Goal: Task Accomplishment & Management: Complete application form

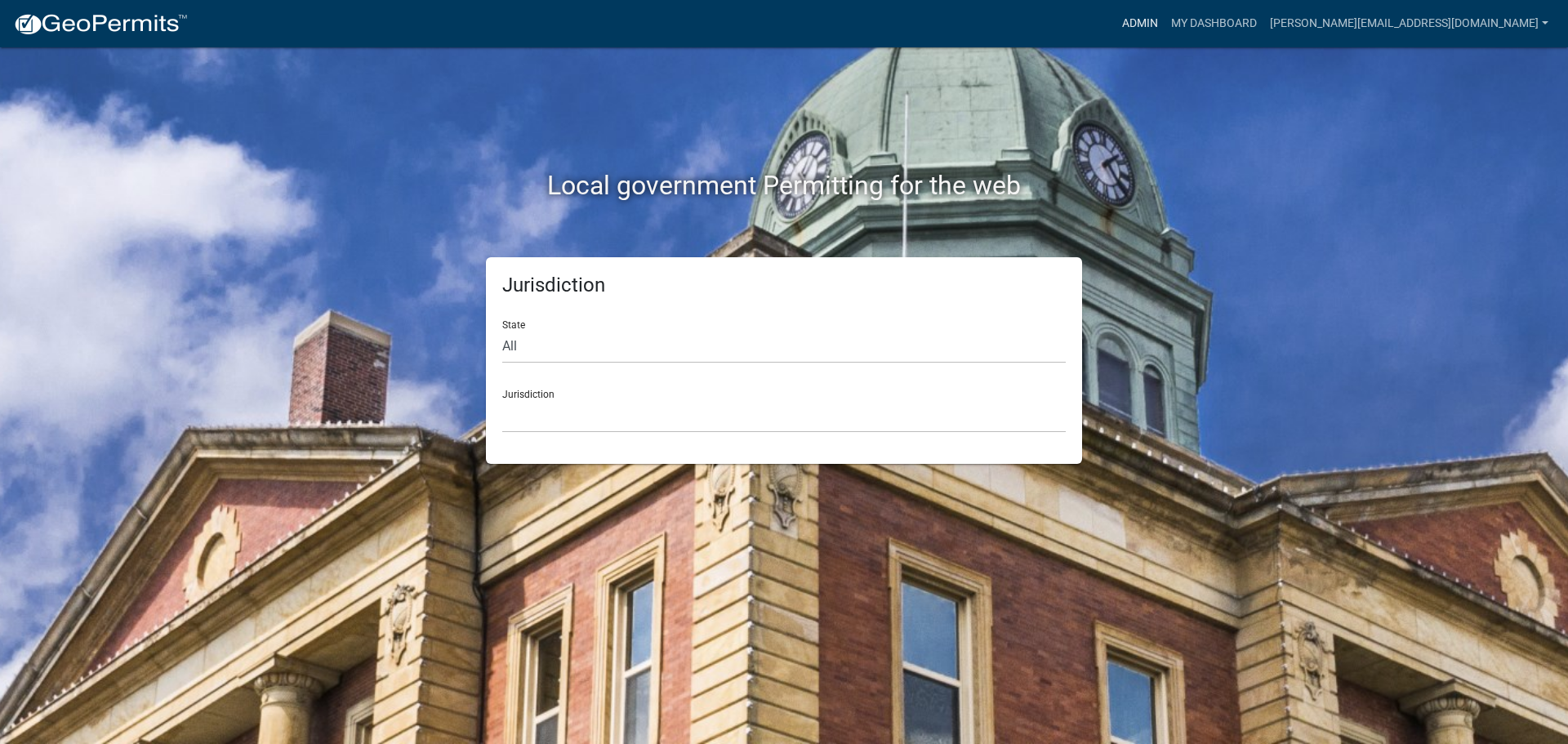
click at [1165, 28] on link "Admin" at bounding box center [1140, 23] width 49 height 31
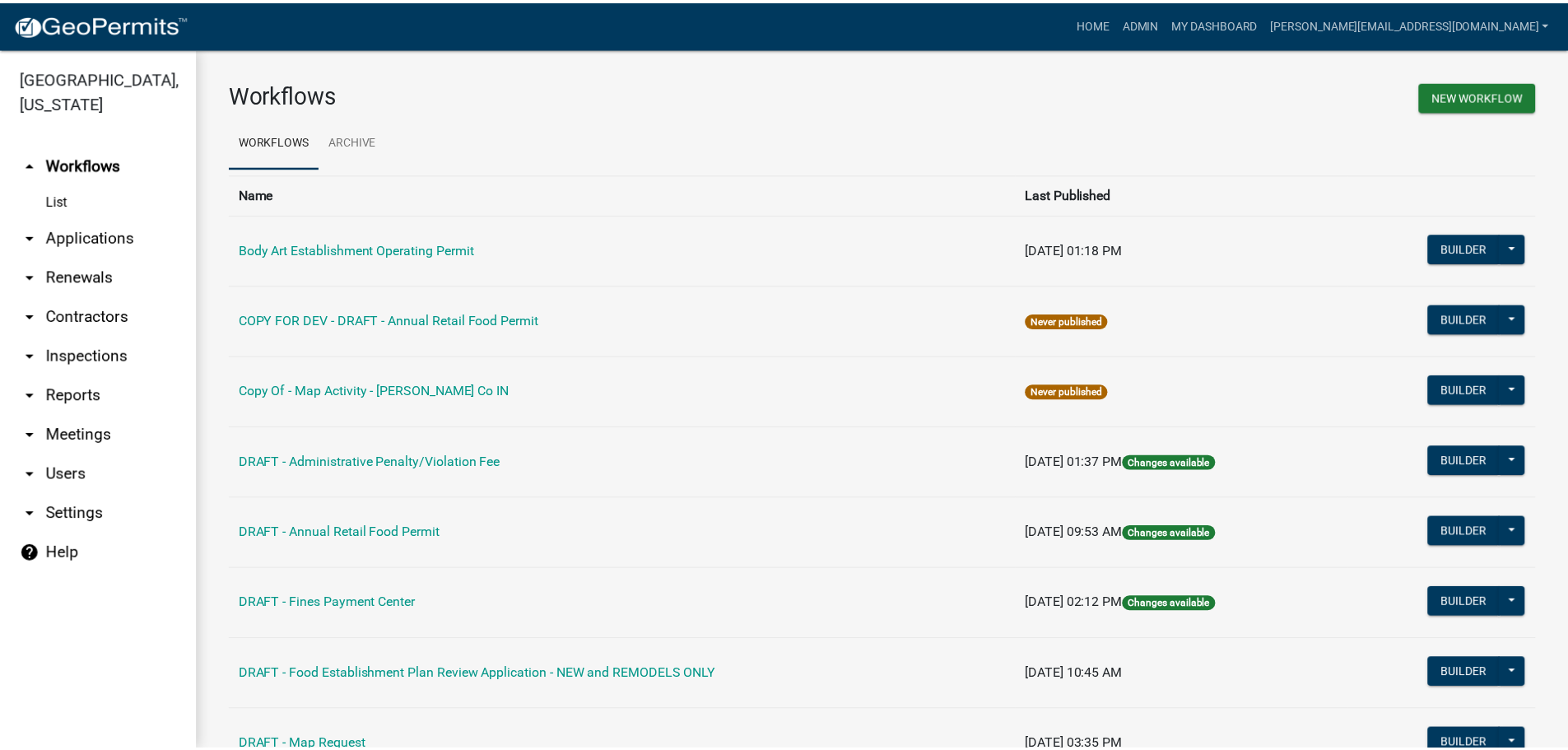
scroll to position [164, 0]
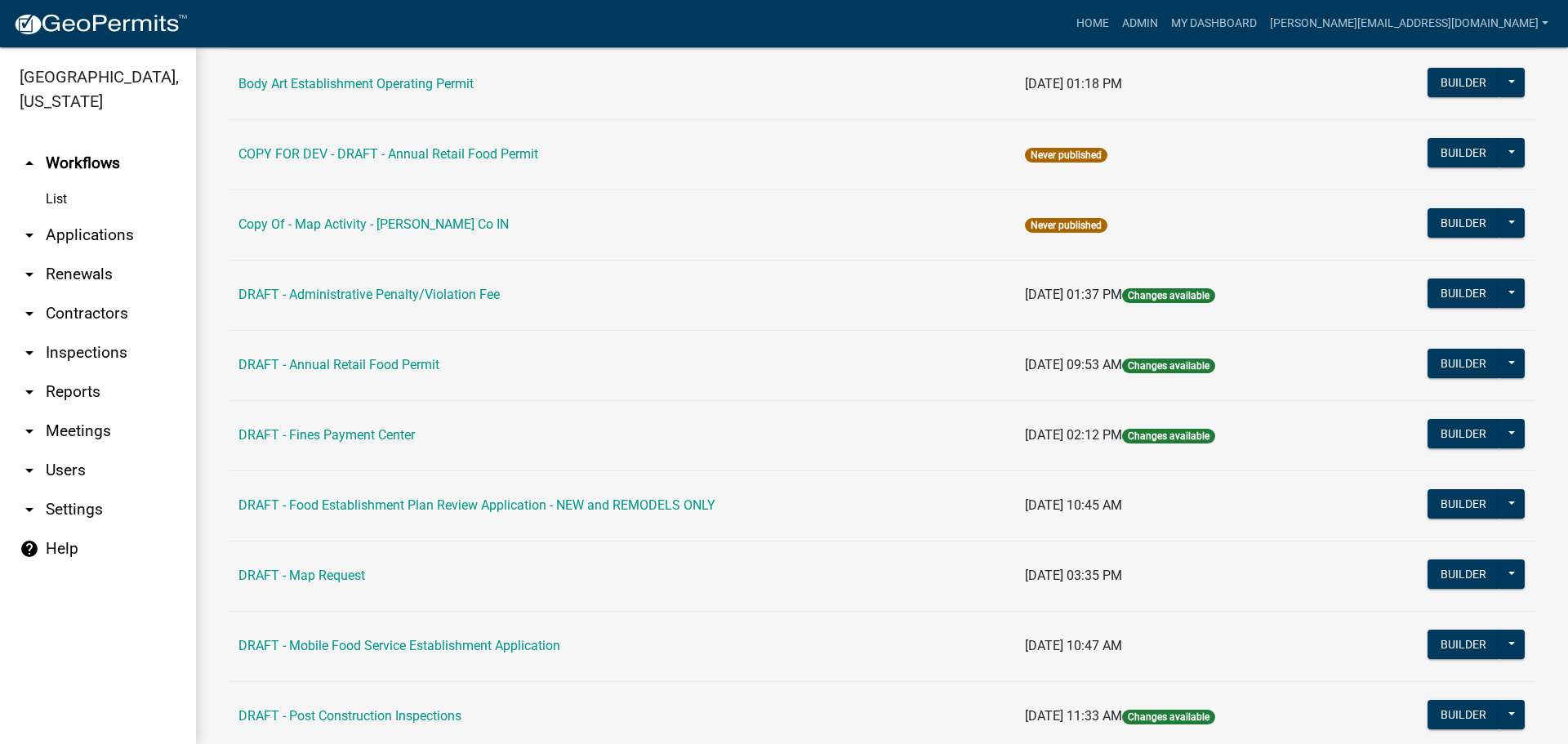
click at [100, 23] on img at bounding box center [101, 24] width 175 height 24
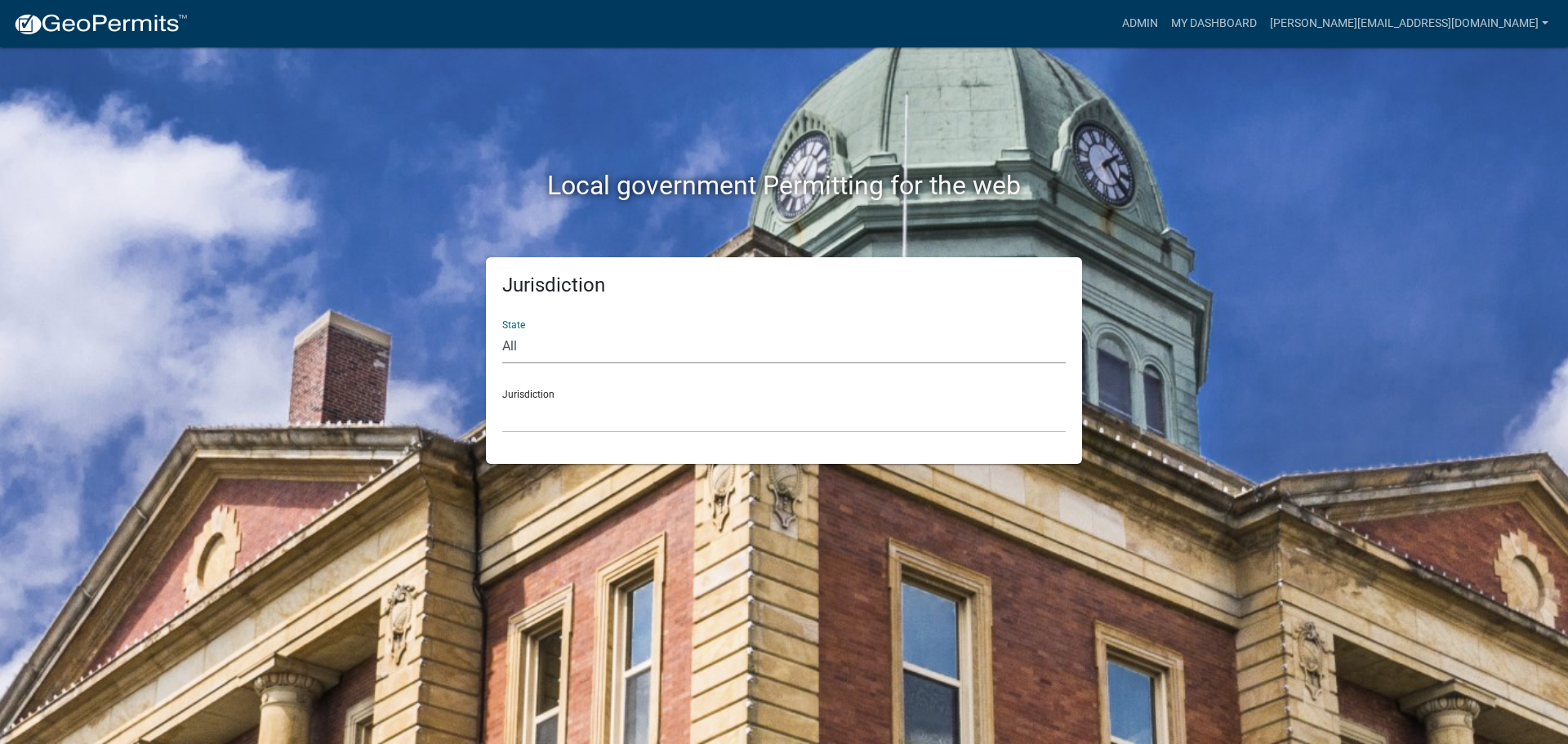
click at [689, 342] on select "All [US_STATE] [US_STATE] [US_STATE] [US_STATE] [US_STATE] [US_STATE] [US_STATE…" at bounding box center [784, 346] width 564 height 34
click at [502, 330] on select "All [US_STATE] [US_STATE] [US_STATE] [US_STATE] [US_STATE] [US_STATE] [US_STATE…" at bounding box center [784, 346] width 564 height 34
click at [602, 344] on select "All [US_STATE] [US_STATE] [US_STATE] [US_STATE] [US_STATE] [US_STATE] [US_STATE…" at bounding box center [784, 346] width 564 height 34
select select "[US_STATE]"
click at [502, 330] on select "All [US_STATE] [US_STATE] [US_STATE] [US_STATE] [US_STATE] [US_STATE] [US_STATE…" at bounding box center [784, 346] width 564 height 34
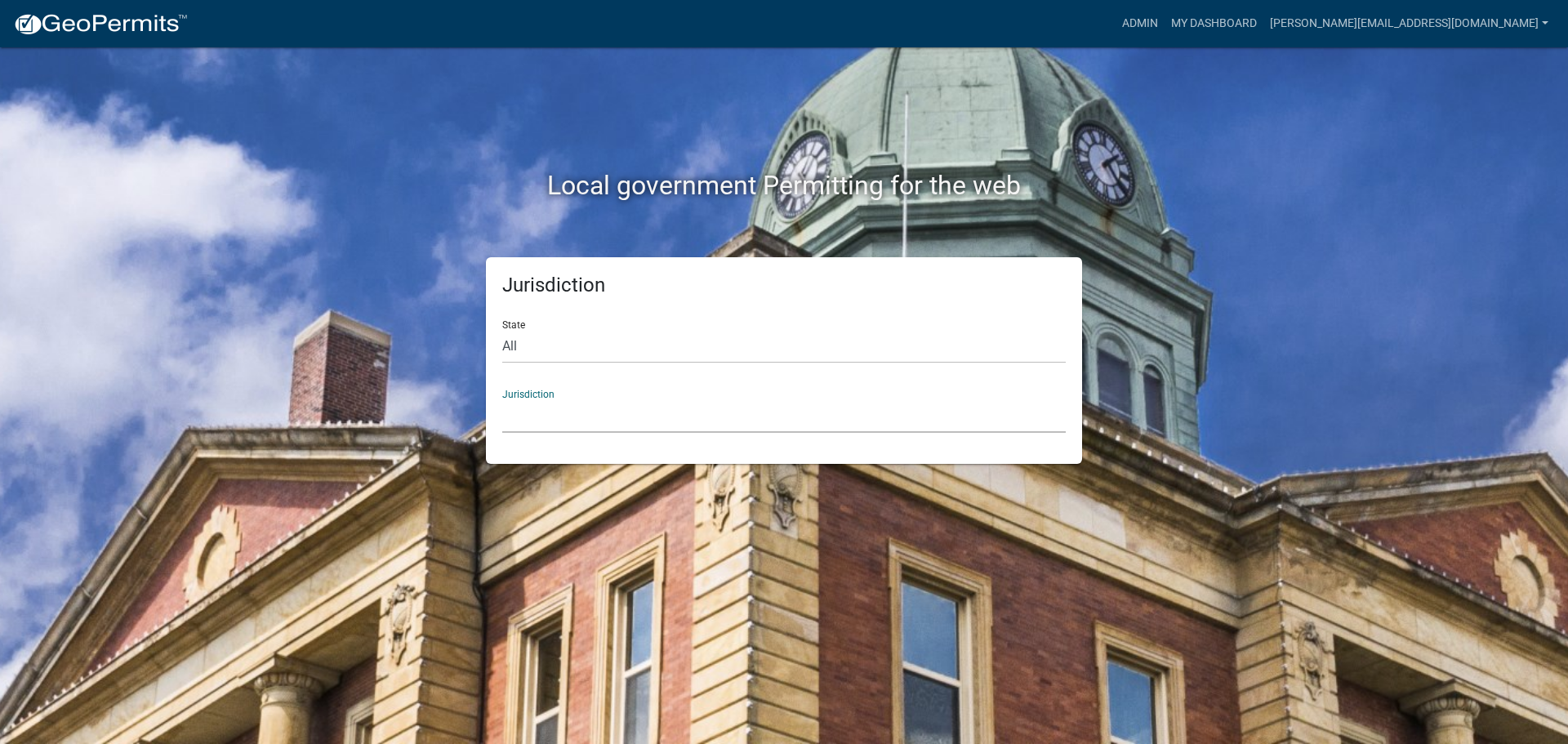
click at [587, 409] on select "City of [GEOGRAPHIC_DATA], [US_STATE] City of [GEOGRAPHIC_DATA], [US_STATE] Cit…" at bounding box center [784, 416] width 564 height 34
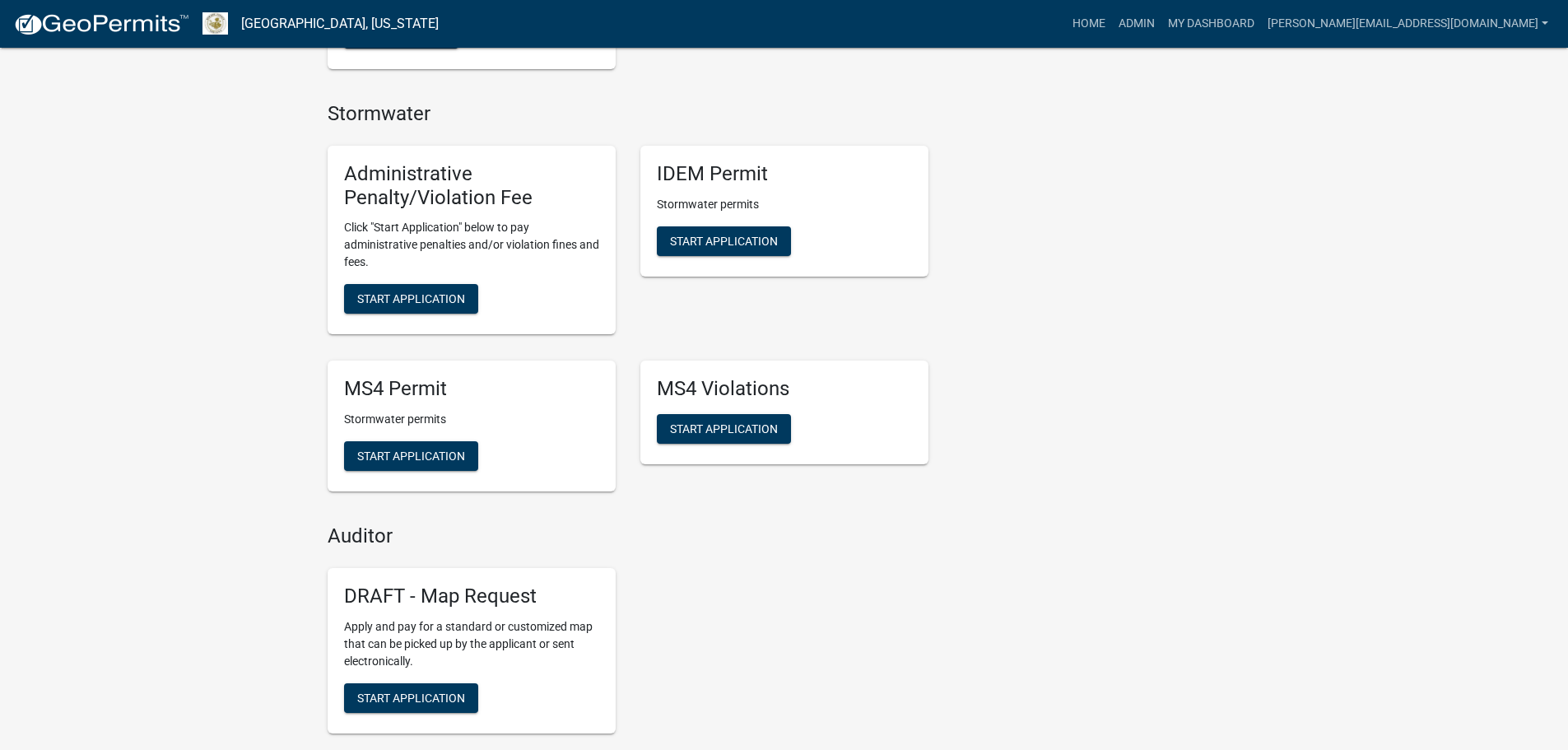
scroll to position [482, 0]
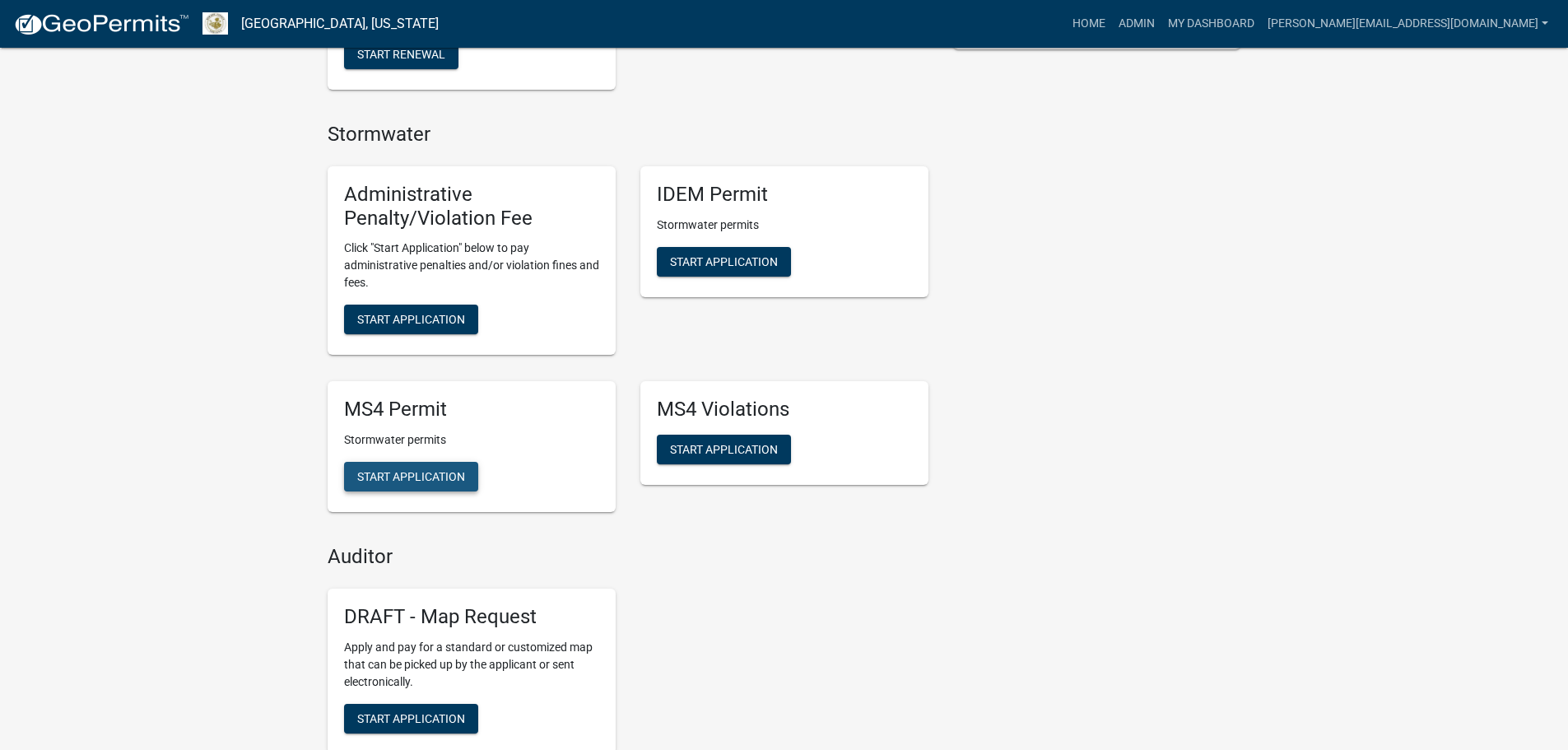
click at [439, 475] on span "Start Application" at bounding box center [411, 477] width 108 height 13
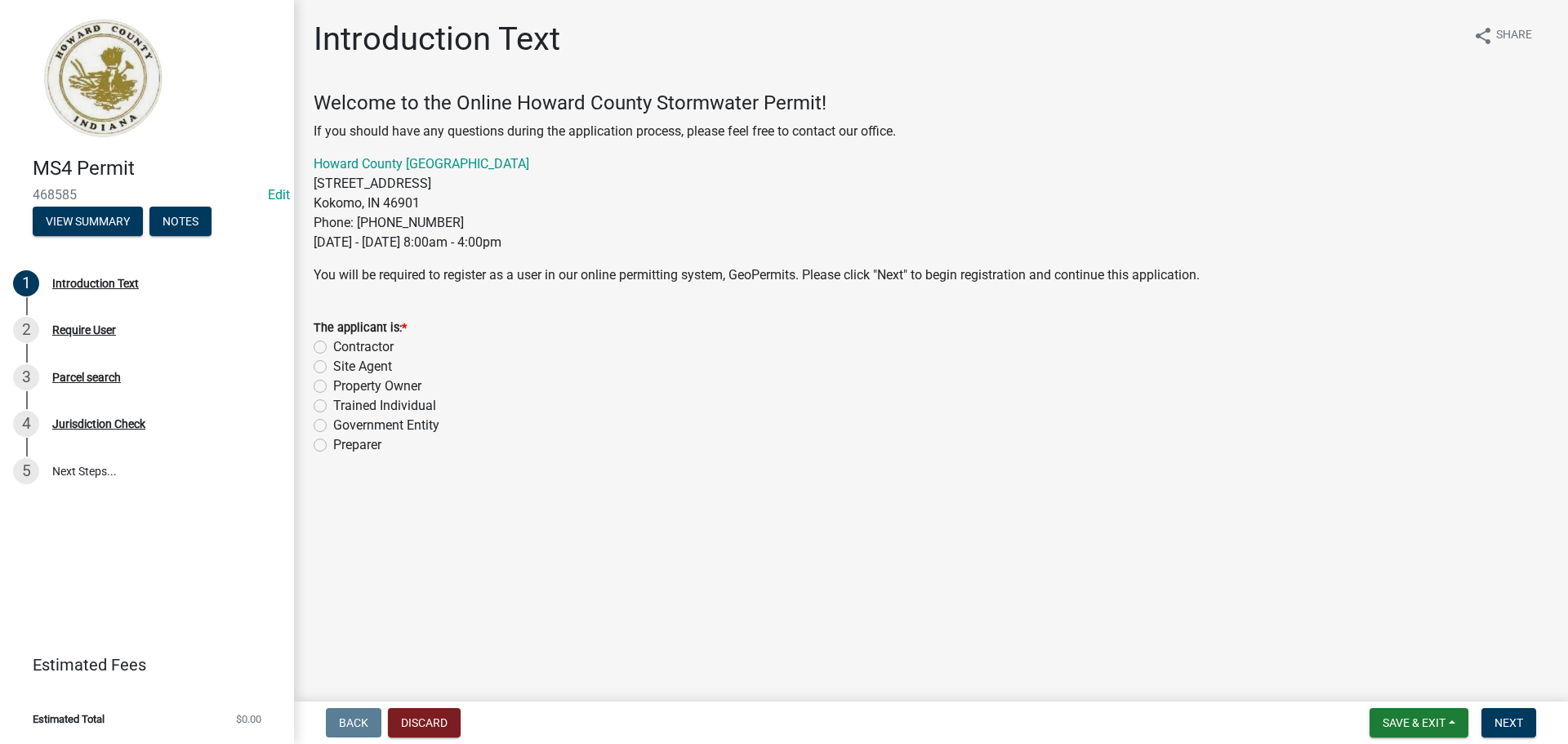
click at [613, 306] on form "The applicant is: * Contractor Site Agent Property Owner Trained Individual Gov…" at bounding box center [932, 376] width 1235 height 156
click at [358, 386] on label "Property Owner" at bounding box center [377, 386] width 89 height 20
click at [344, 386] on input "Property Owner" at bounding box center [338, 381] width 10 height 10
radio input "true"
click at [1516, 716] on span "Next" at bounding box center [1509, 723] width 29 height 13
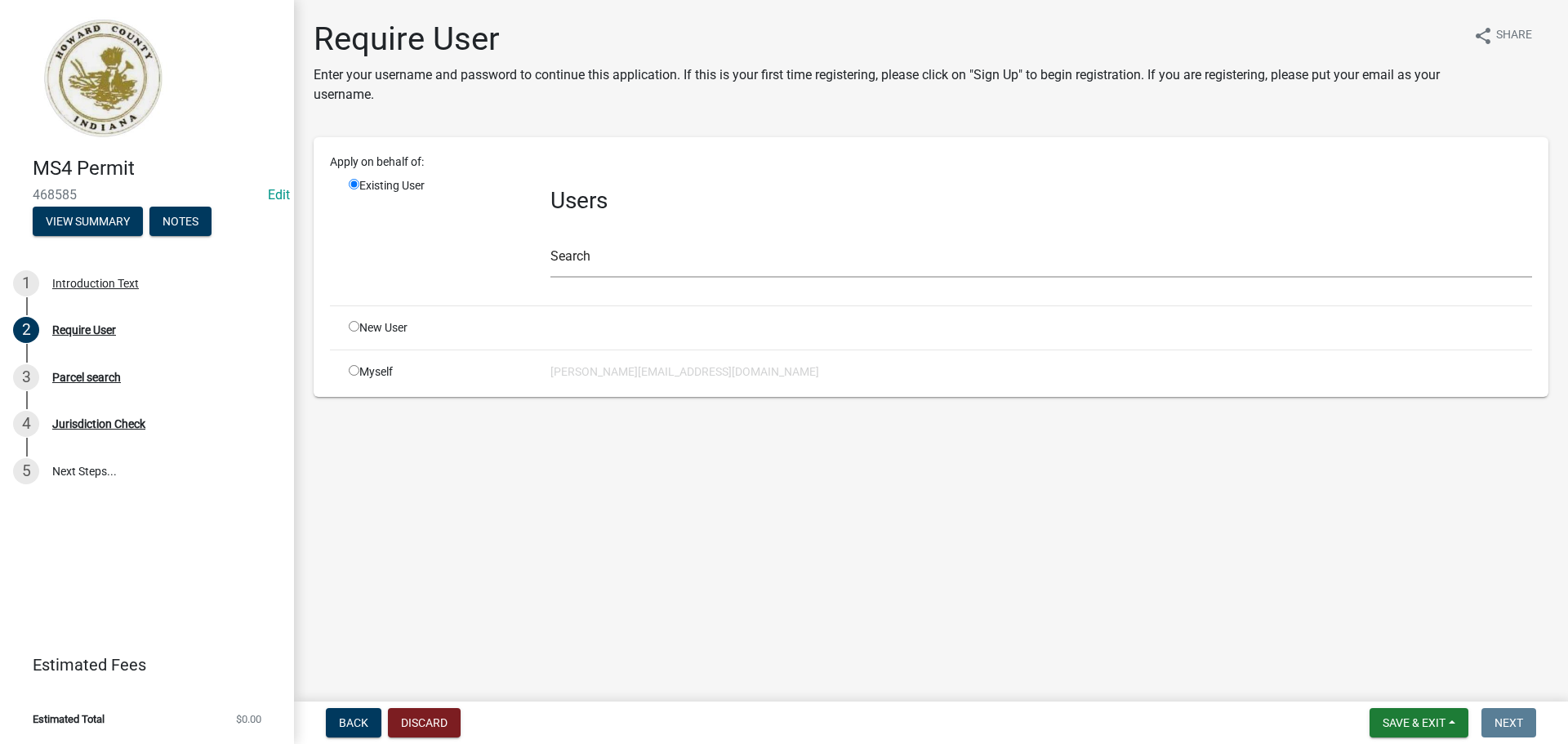
click at [352, 327] on input "radio" at bounding box center [353, 326] width 10 height 10
radio input "true"
radio input "false"
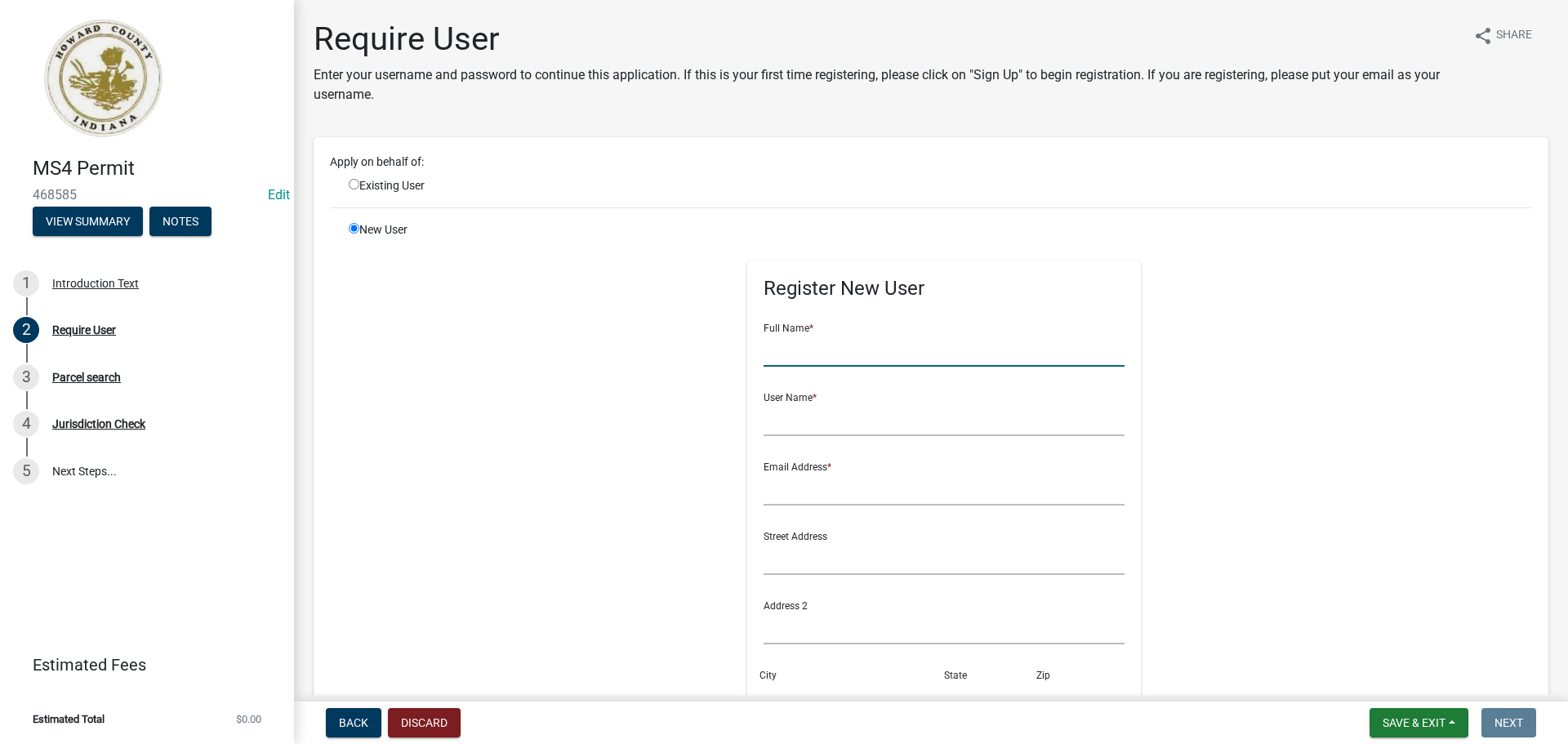
click at [786, 355] on input "text" at bounding box center [945, 350] width 361 height 34
click at [869, 343] on input "text" at bounding box center [945, 350] width 361 height 34
type input "[PERSON_NAME]"
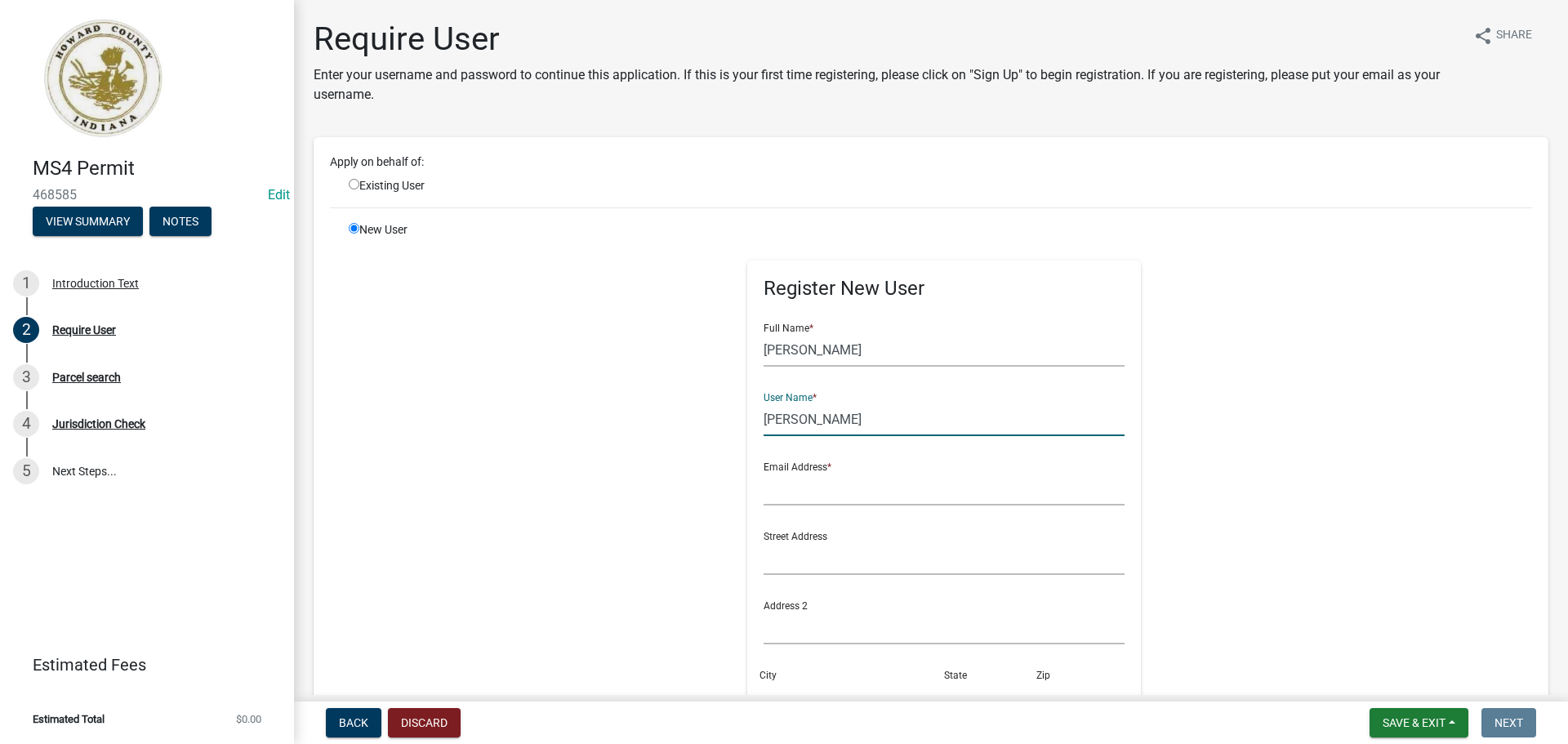
type input "[PERSON_NAME]"
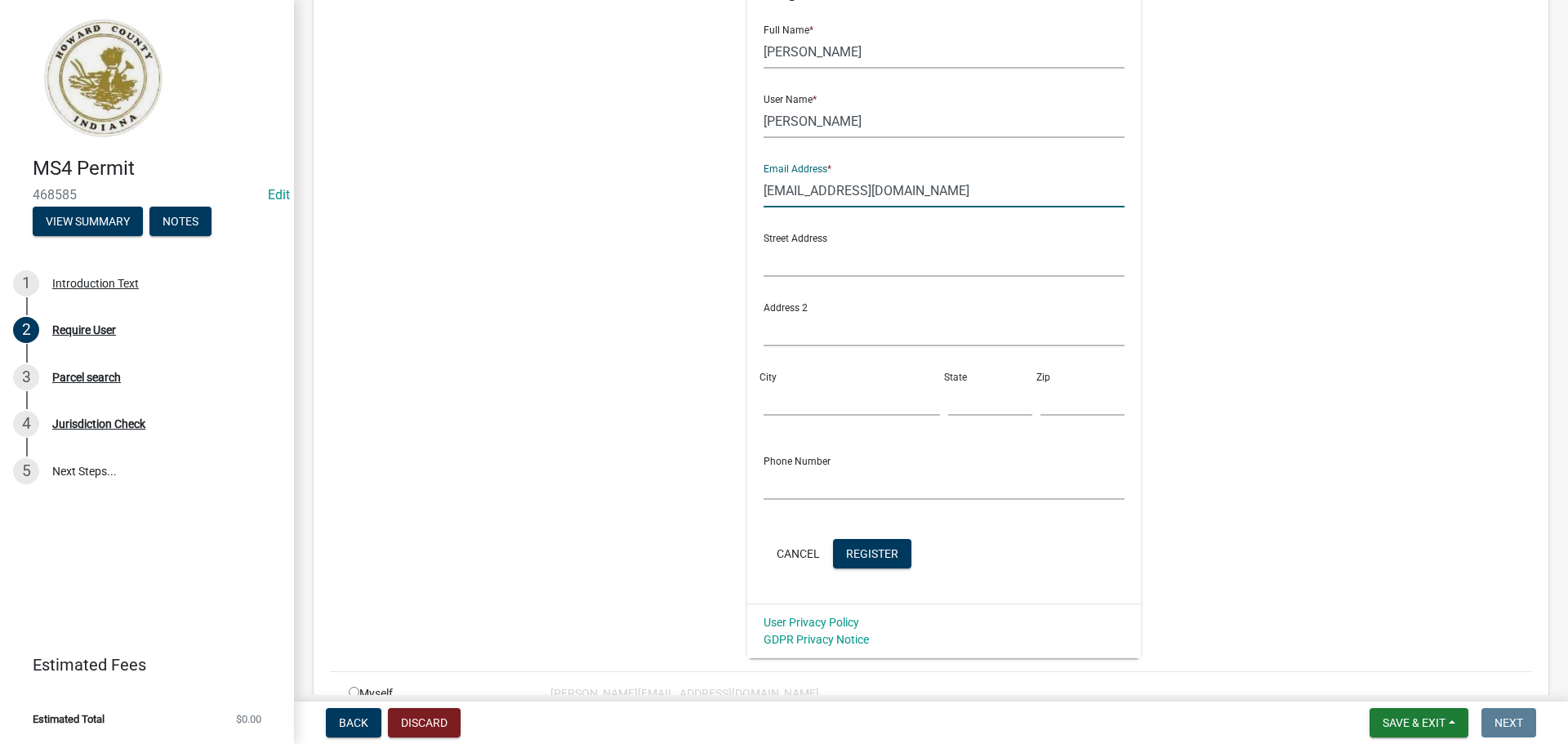
scroll to position [327, 0]
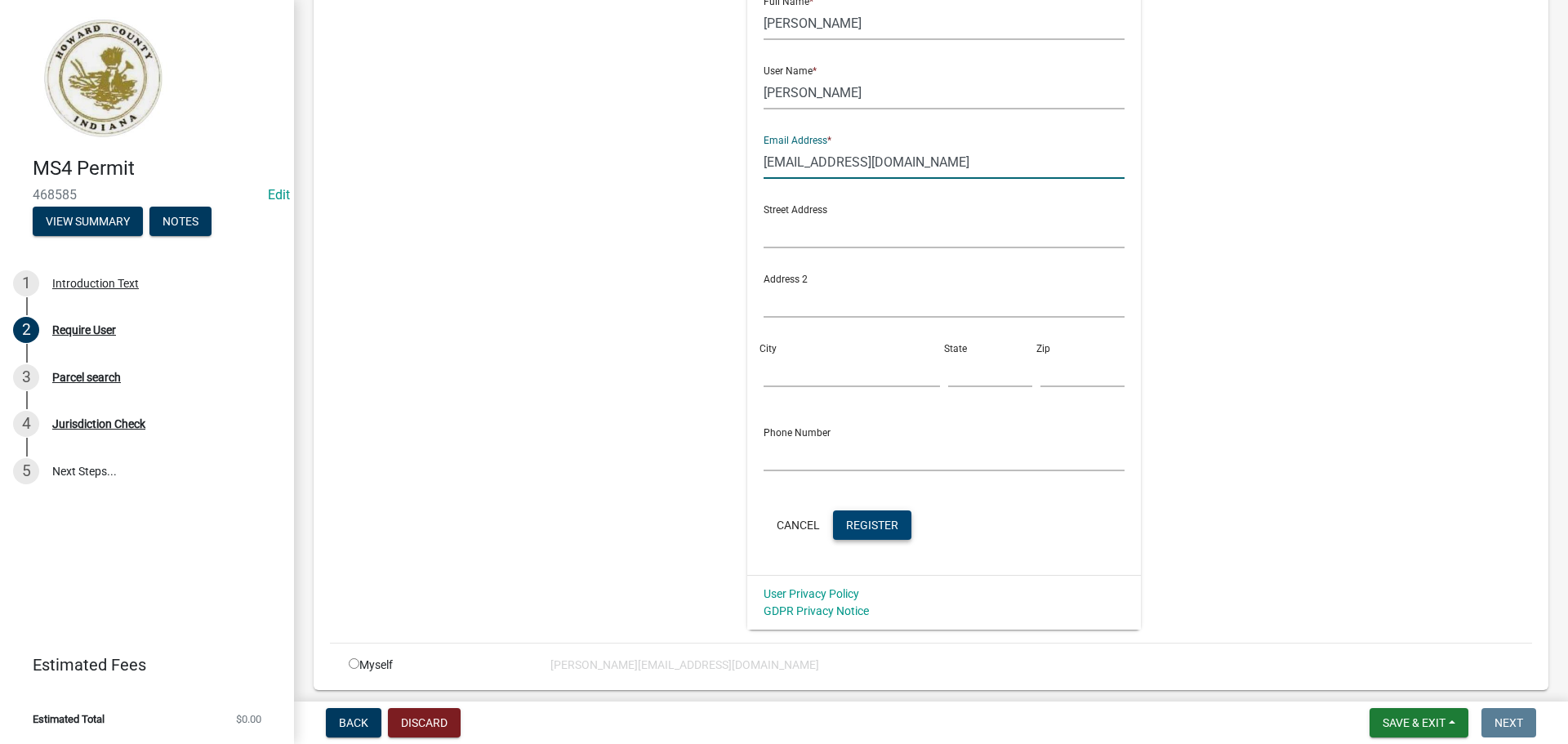
type input "[EMAIL_ADDRESS][DOMAIN_NAME]"
click at [883, 522] on span "Register" at bounding box center [872, 524] width 52 height 13
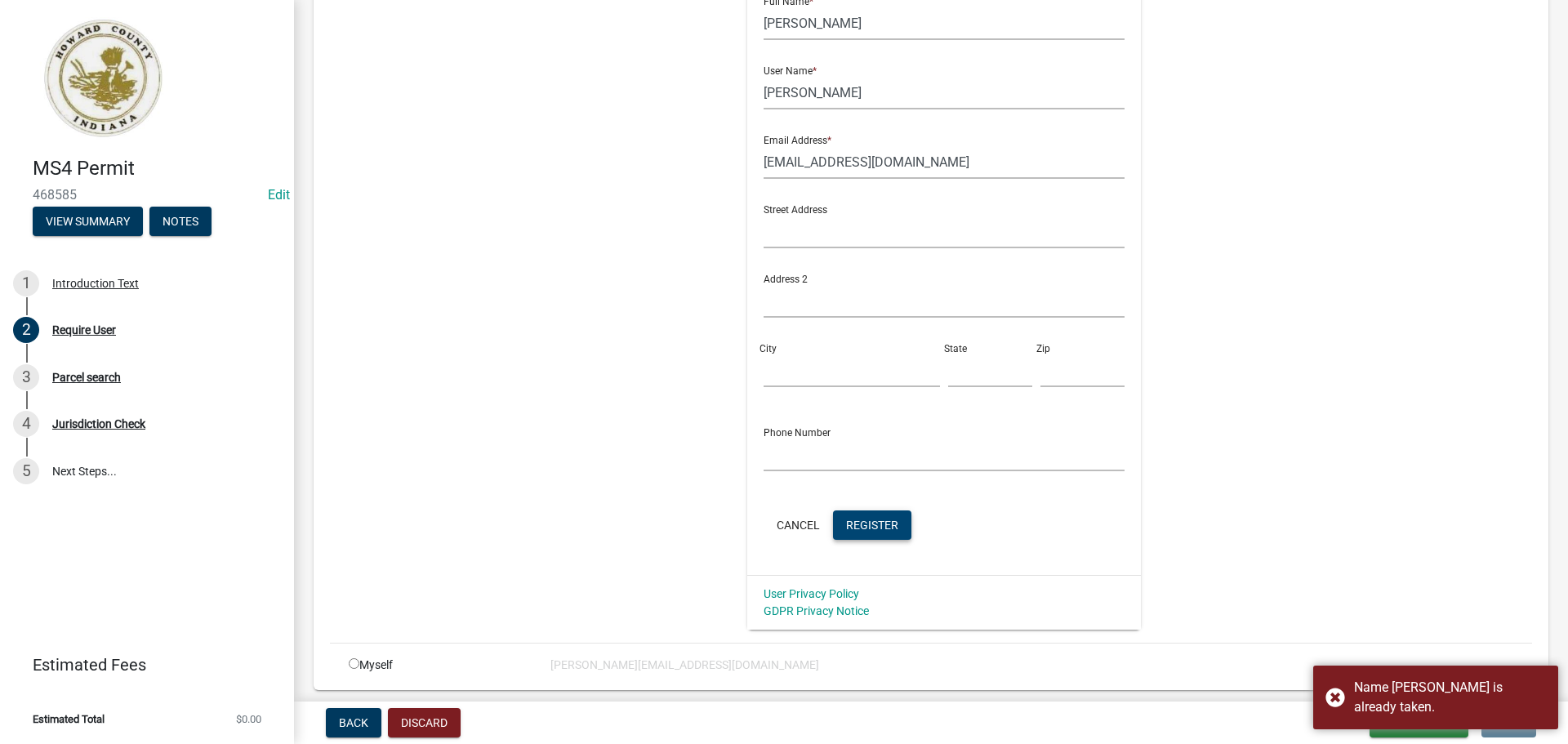
scroll to position [245, 0]
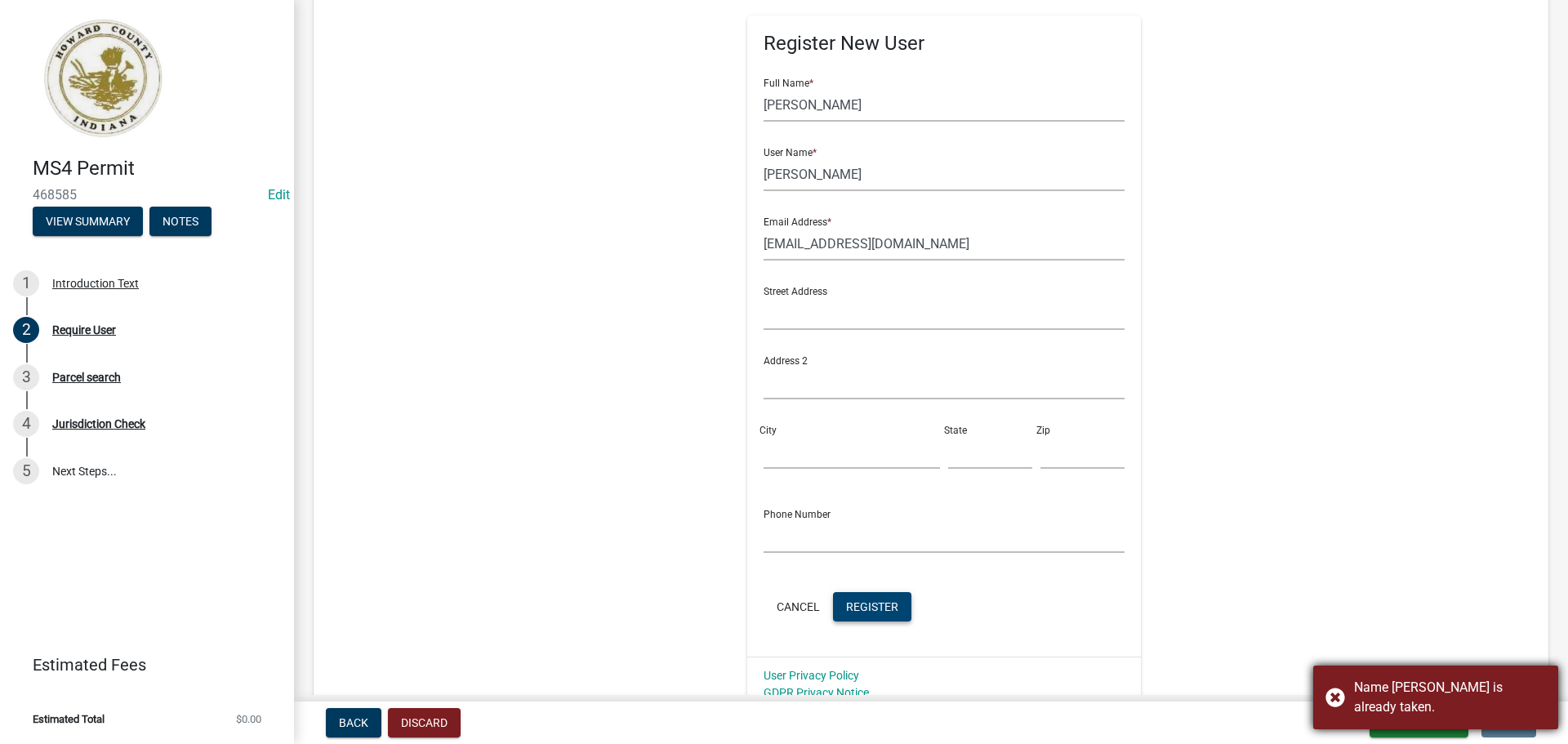
click at [1334, 709] on div "Name [PERSON_NAME] is already taken." at bounding box center [1436, 697] width 245 height 63
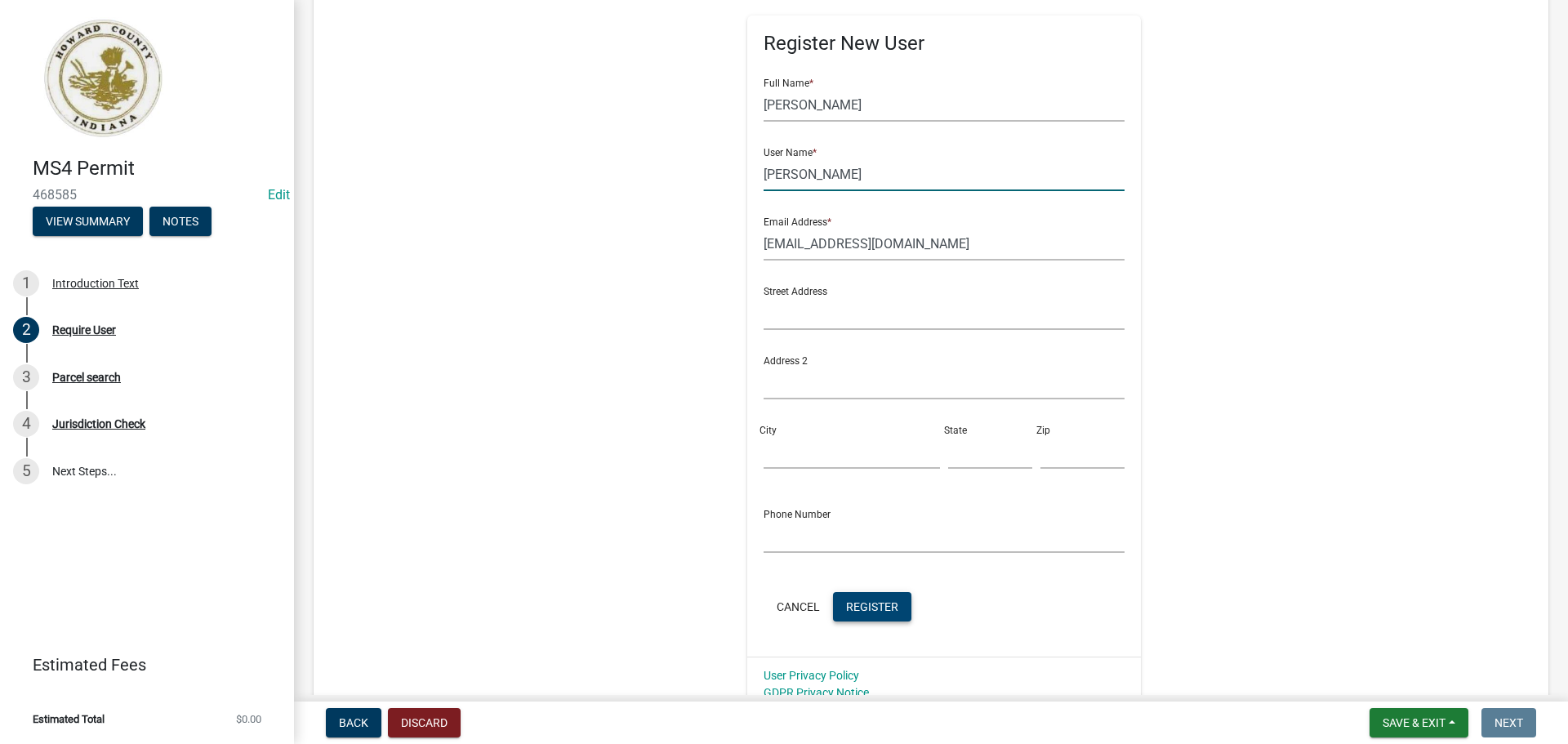
click at [833, 185] on input "[PERSON_NAME]" at bounding box center [945, 174] width 361 height 34
click at [826, 111] on input "[PERSON_NAME]" at bounding box center [945, 105] width 361 height 34
type input "[PERSON_NAME]"
drag, startPoint x: 825, startPoint y: 177, endPoint x: 697, endPoint y: 199, distance: 129.9
click at [697, 199] on div "Register New User Full Name * [PERSON_NAME] User Name * [PERSON_NAME] Email Add…" at bounding box center [945, 344] width 838 height 735
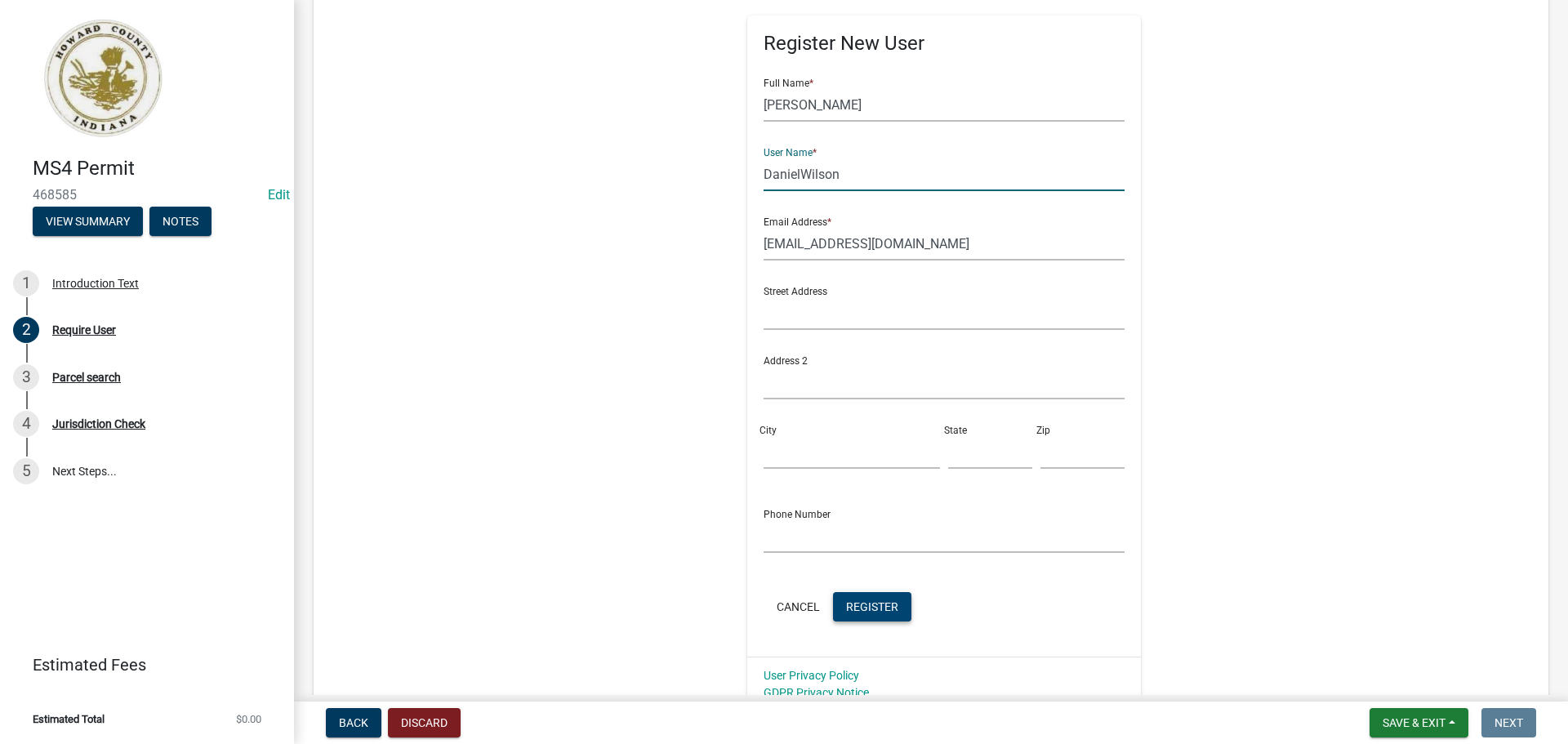
type input "DanielWilson"
click at [893, 603] on button "Register" at bounding box center [872, 607] width 78 height 30
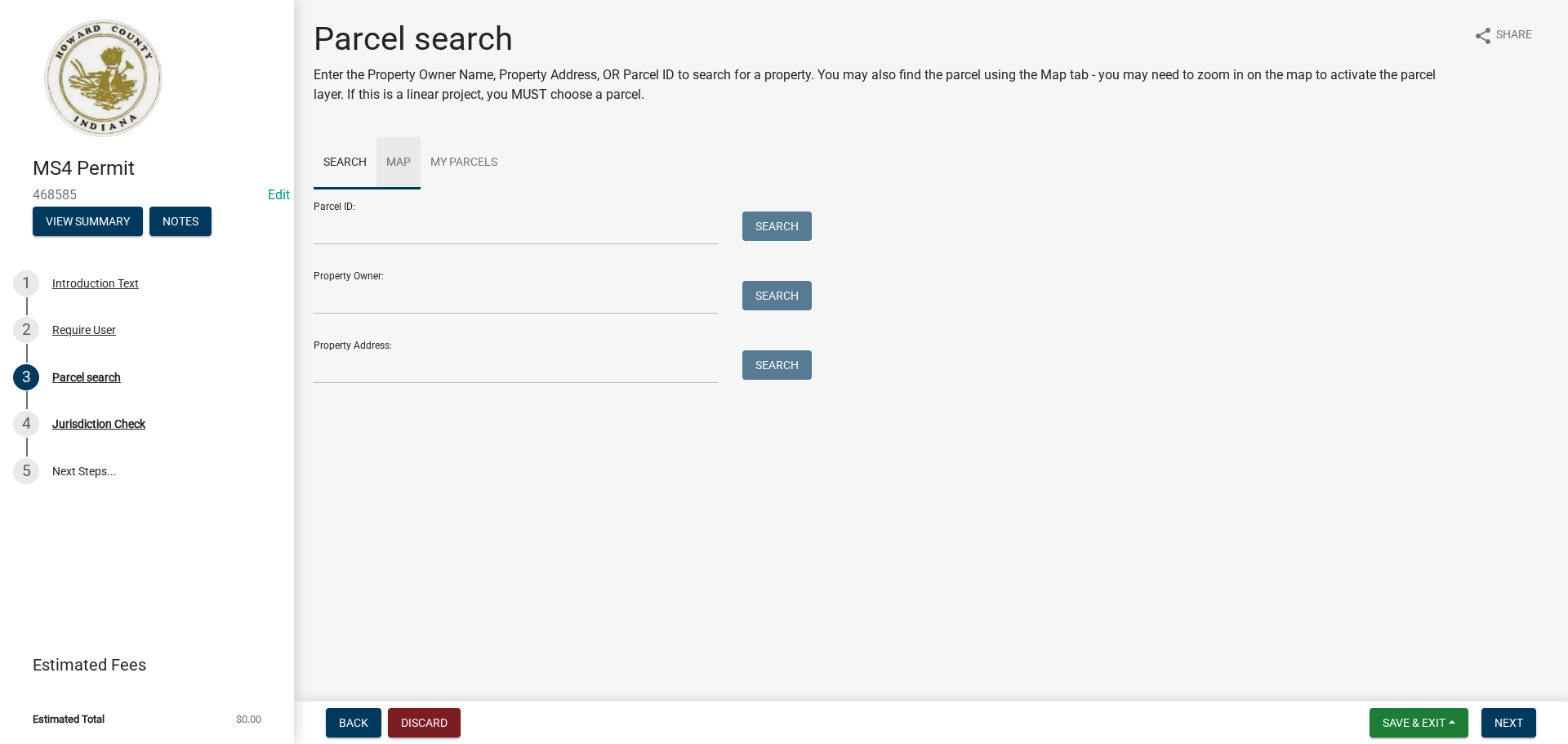
click at [404, 172] on link "Map" at bounding box center [398, 163] width 44 height 52
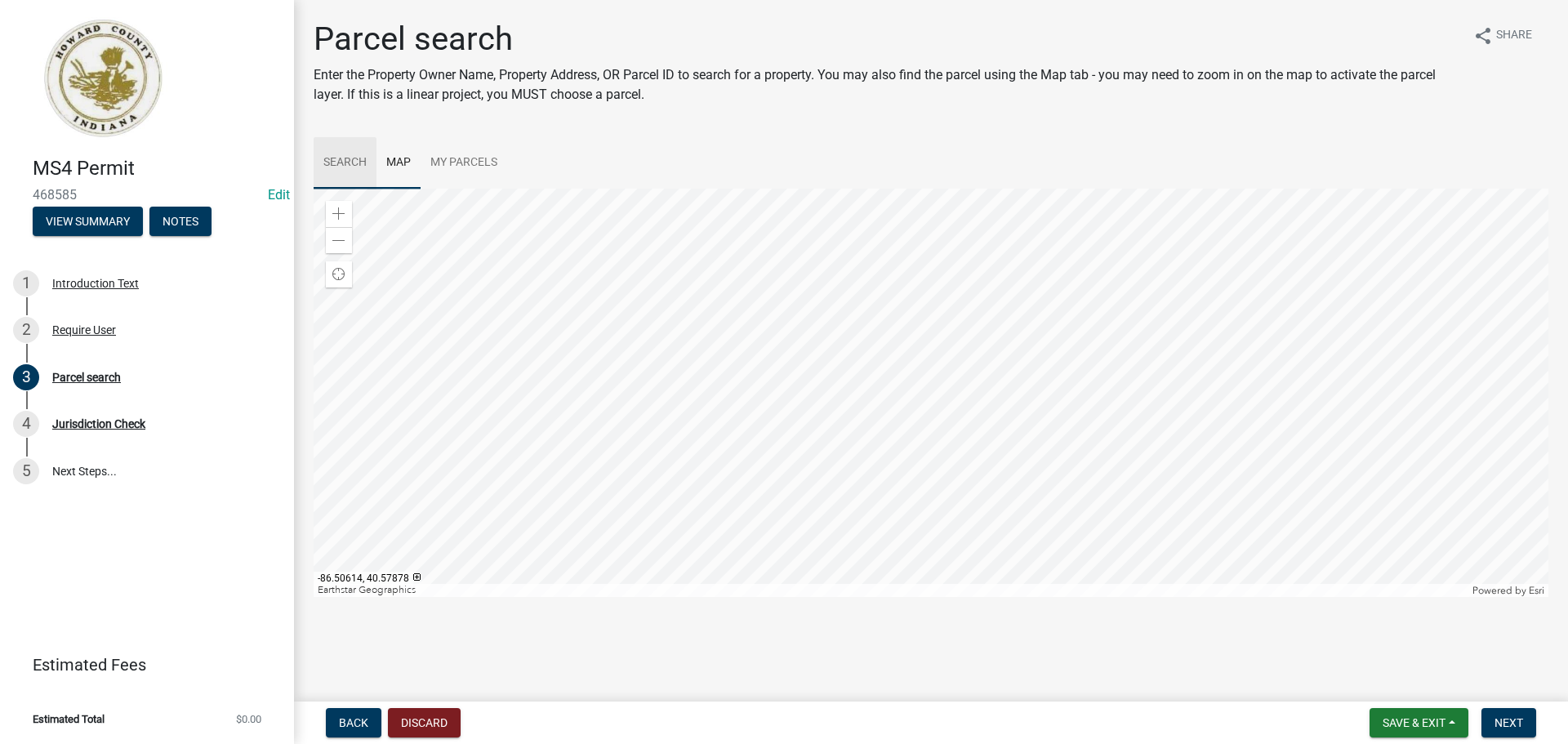
click at [357, 166] on link "Search" at bounding box center [346, 163] width 63 height 52
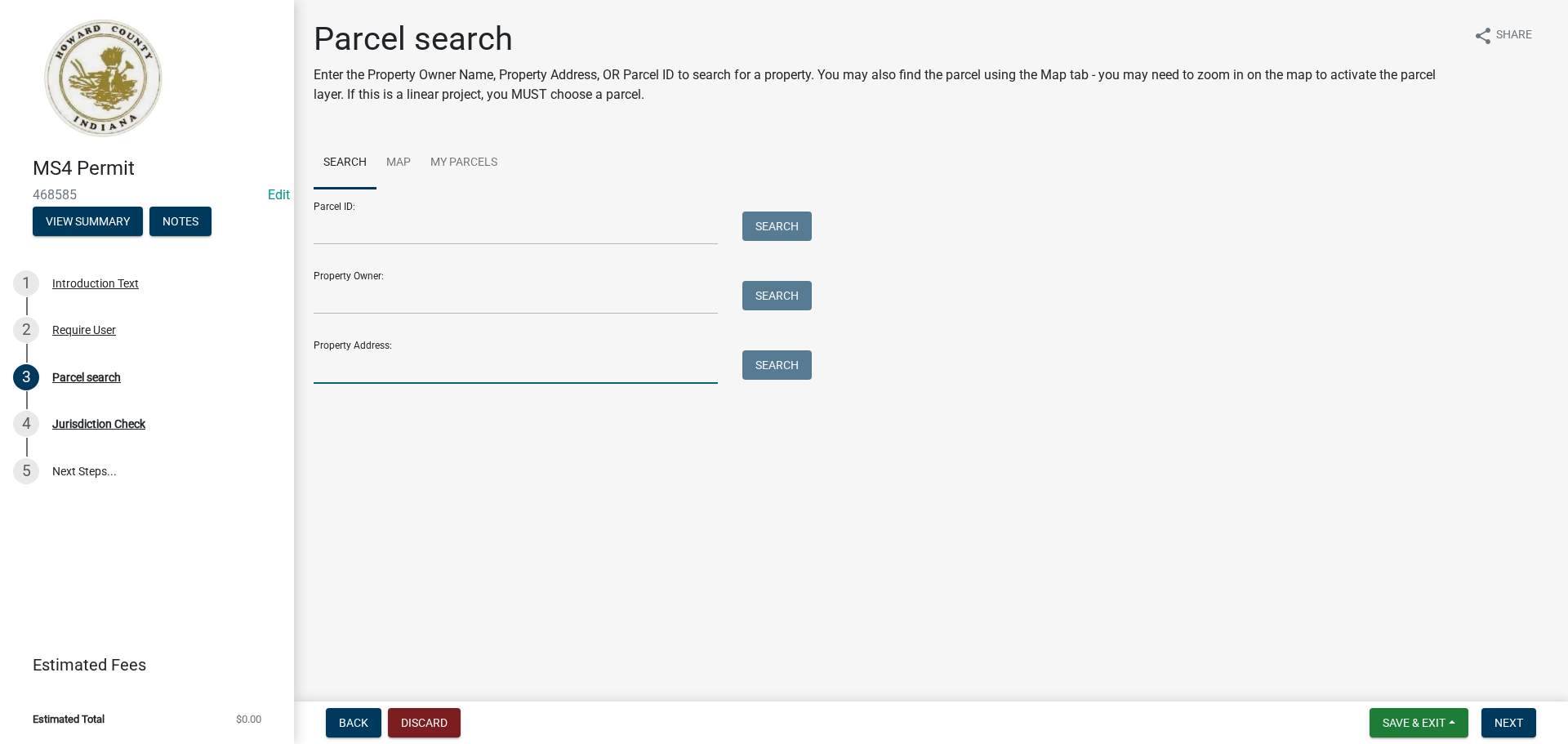
click at [406, 383] on input "Property Address:" at bounding box center [516, 367] width 404 height 34
type input "1940 [GEOGRAPHIC_DATA]"
click at [798, 383] on div "Search" at bounding box center [773, 367] width 86 height 34
click at [787, 369] on button "Search" at bounding box center [777, 365] width 70 height 30
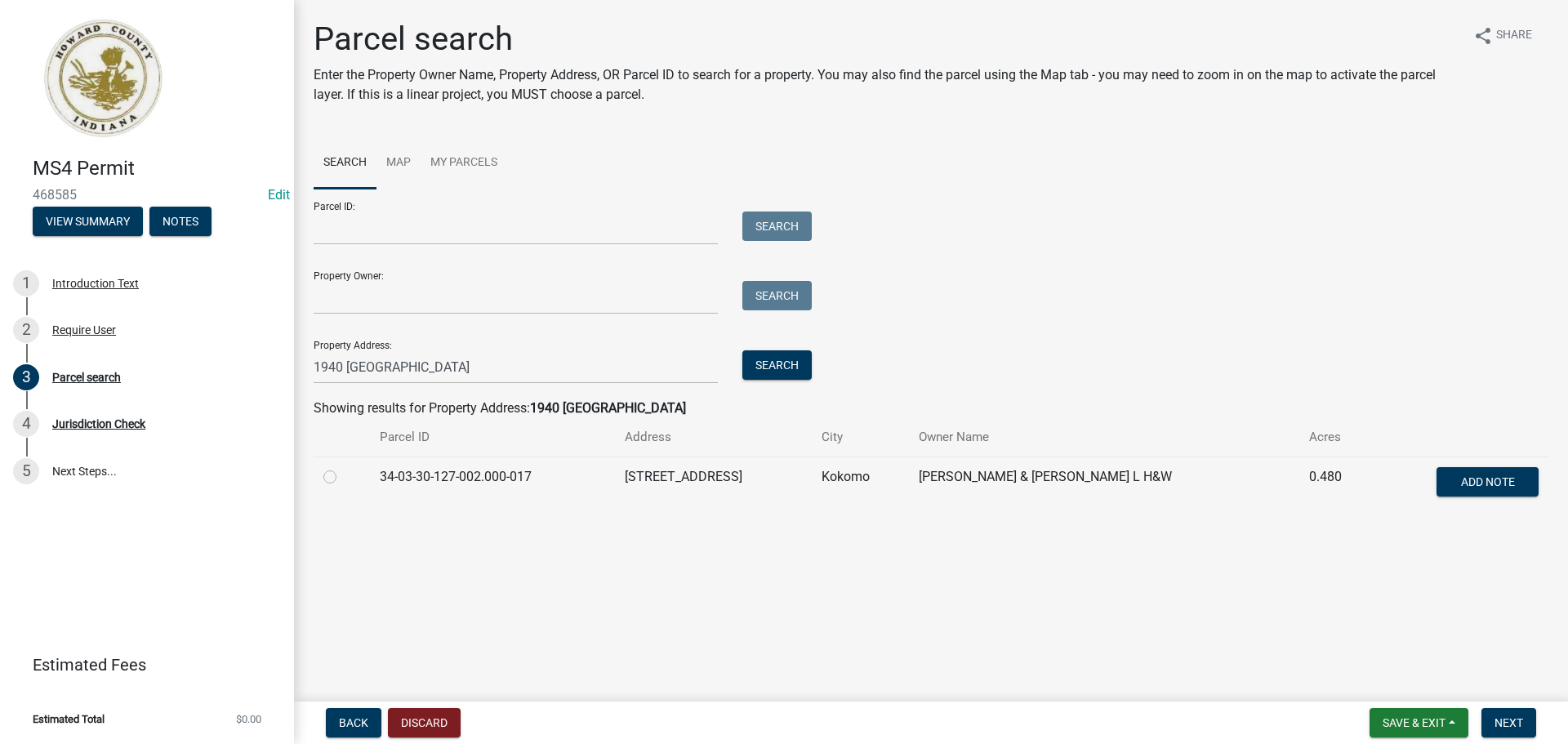
click at [343, 467] on label at bounding box center [343, 467] width 0 height 0
click at [343, 477] on input "radio" at bounding box center [348, 472] width 10 height 10
radio input "true"
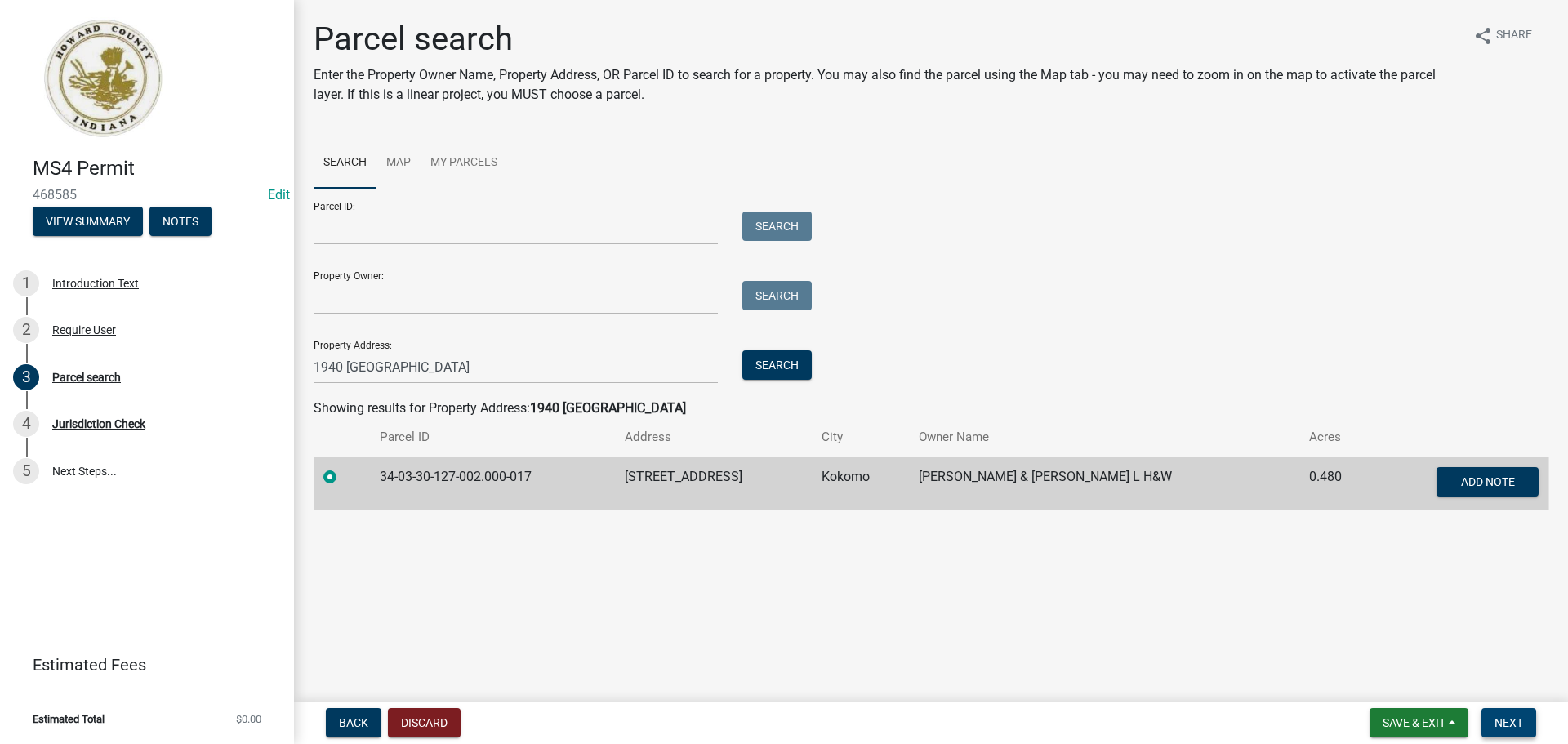
click at [1492, 719] on button "Next" at bounding box center [1509, 723] width 55 height 30
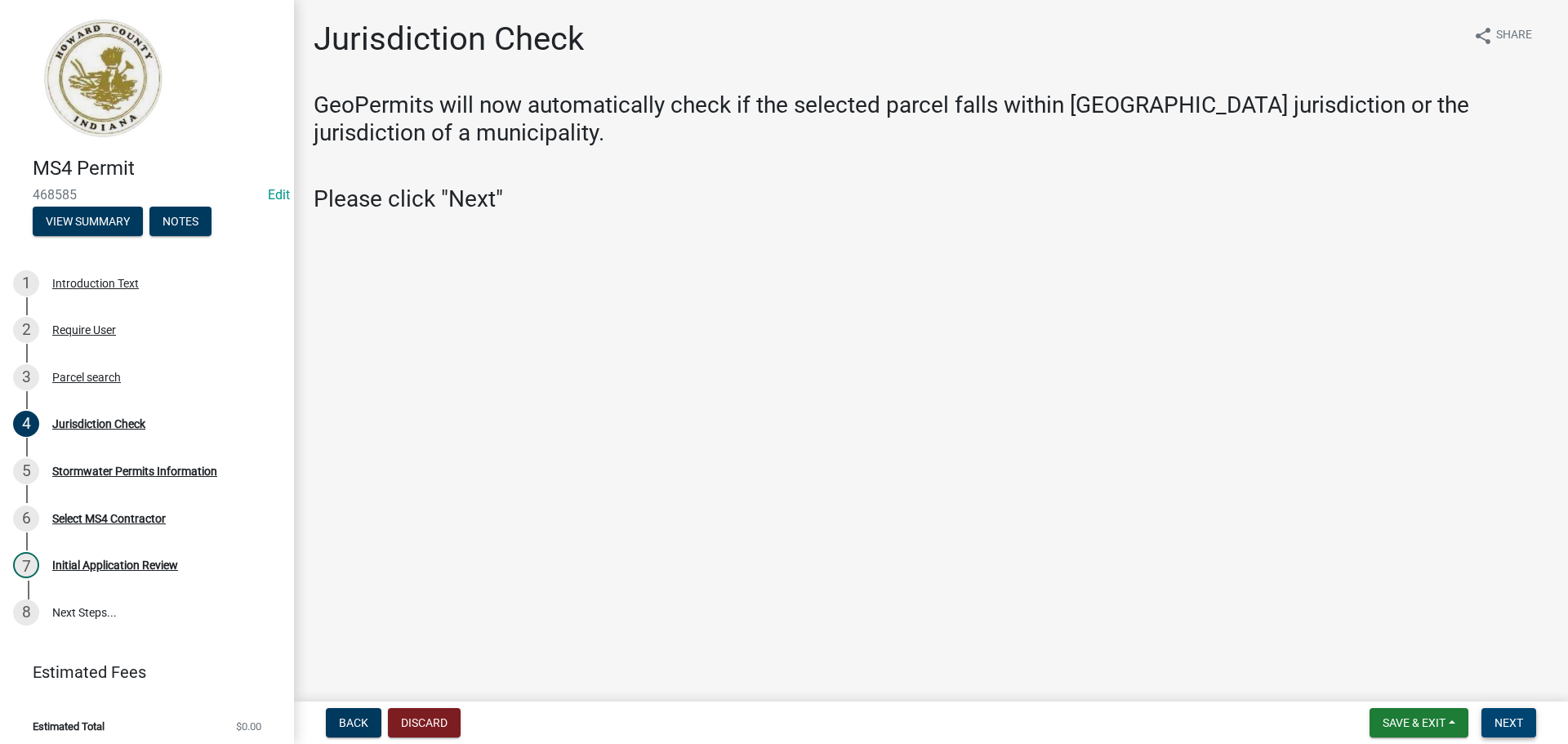
click at [1521, 719] on span "Next" at bounding box center [1509, 723] width 29 height 13
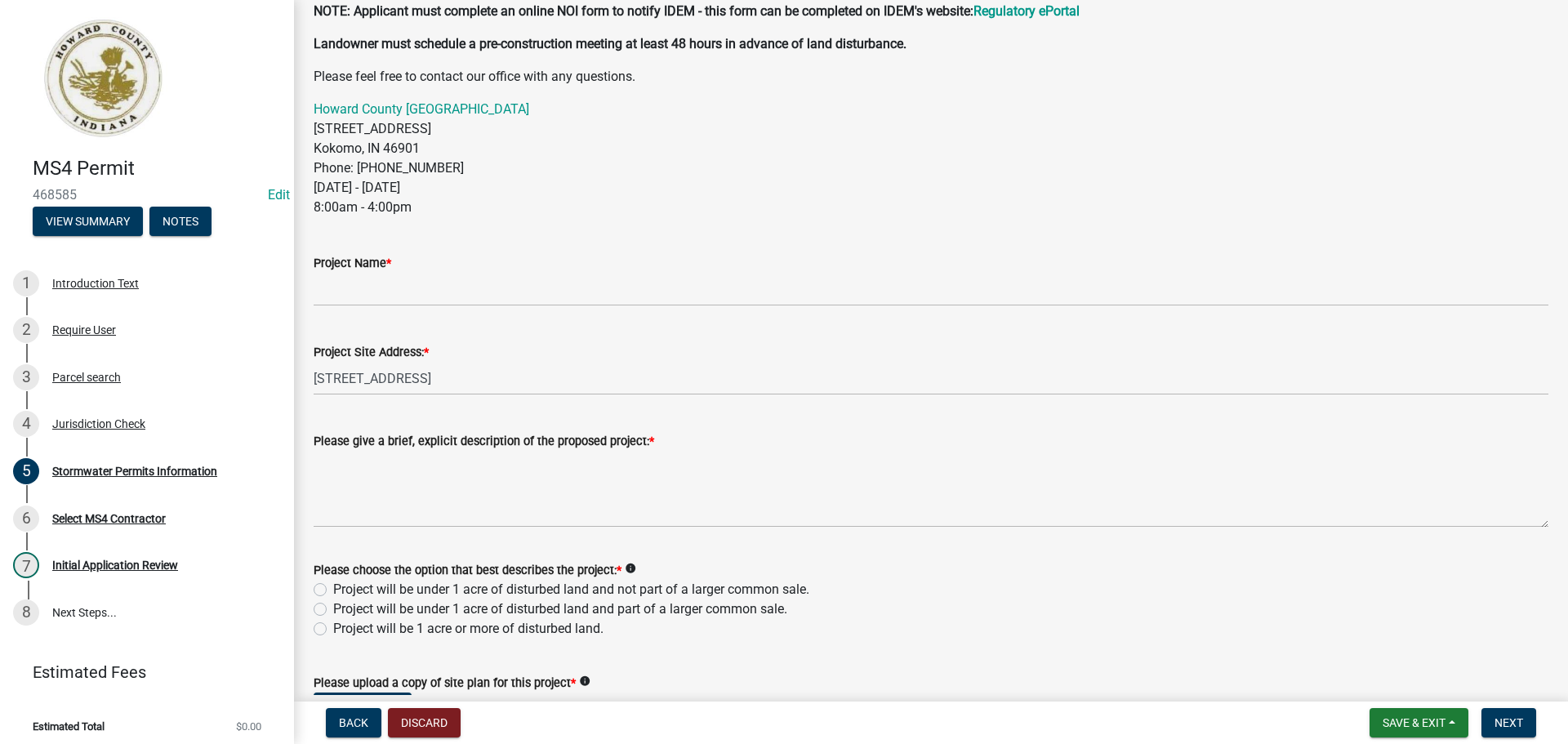
scroll to position [572, 0]
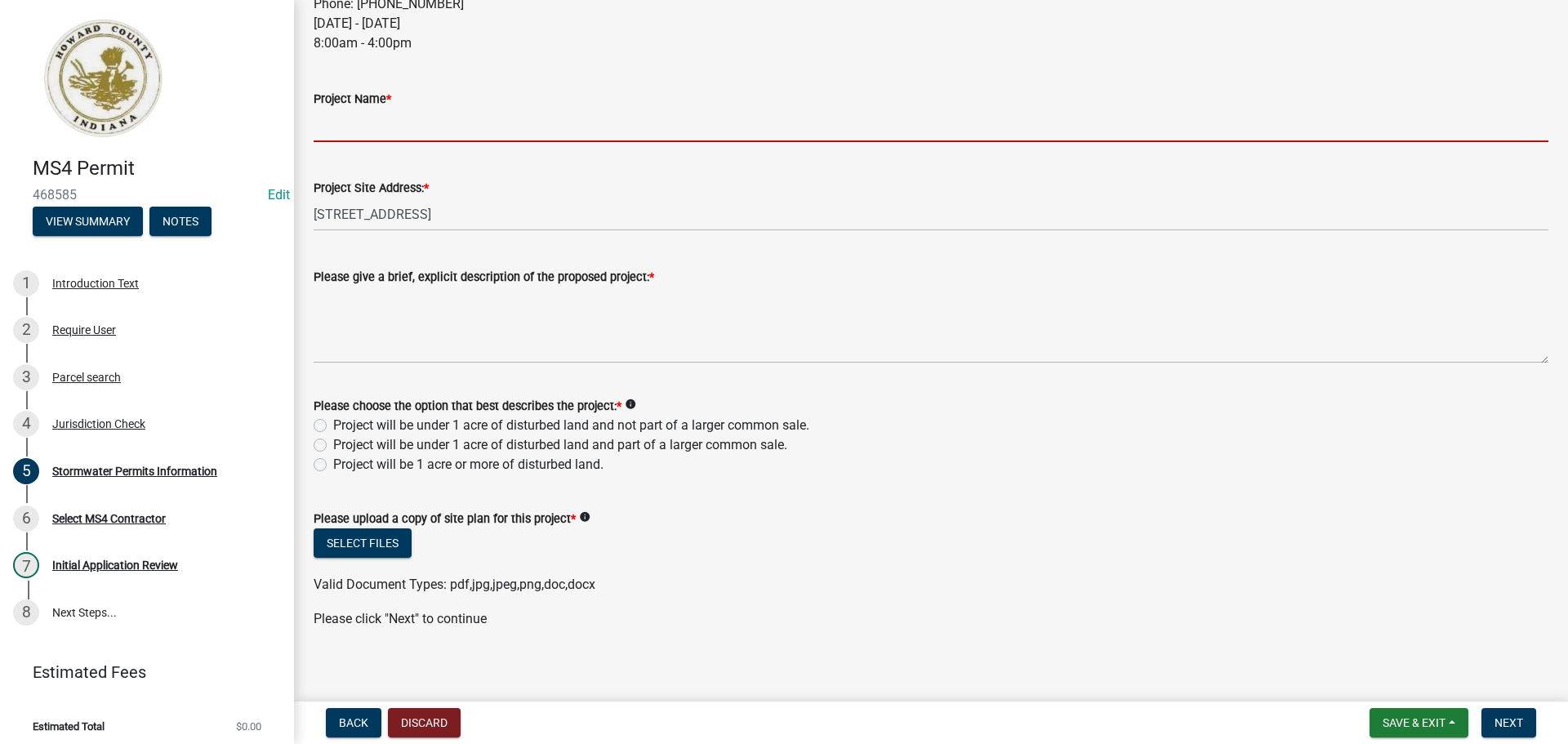
click at [451, 140] on input "Project Name *" at bounding box center [932, 126] width 1235 height 34
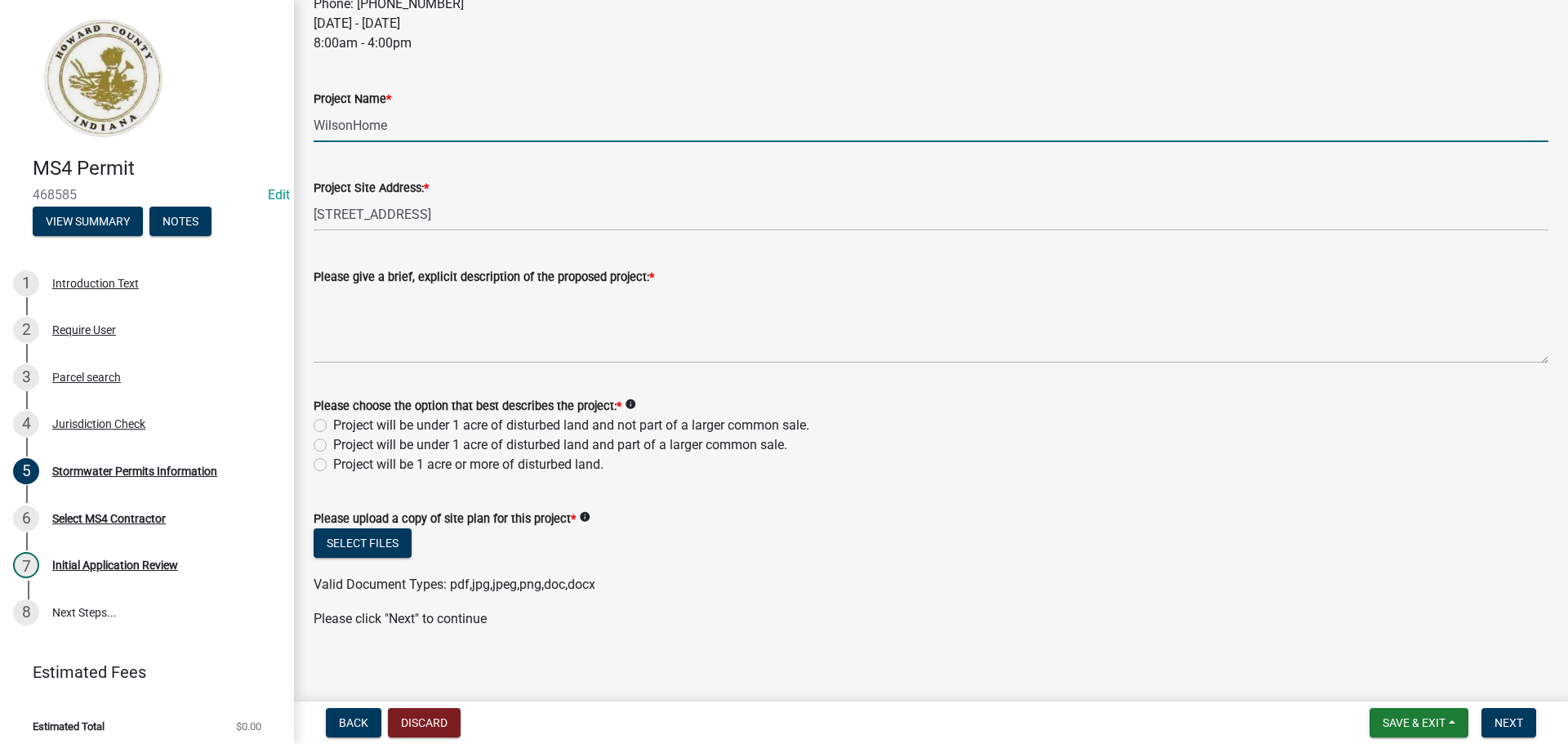
type input "WilsonHome"
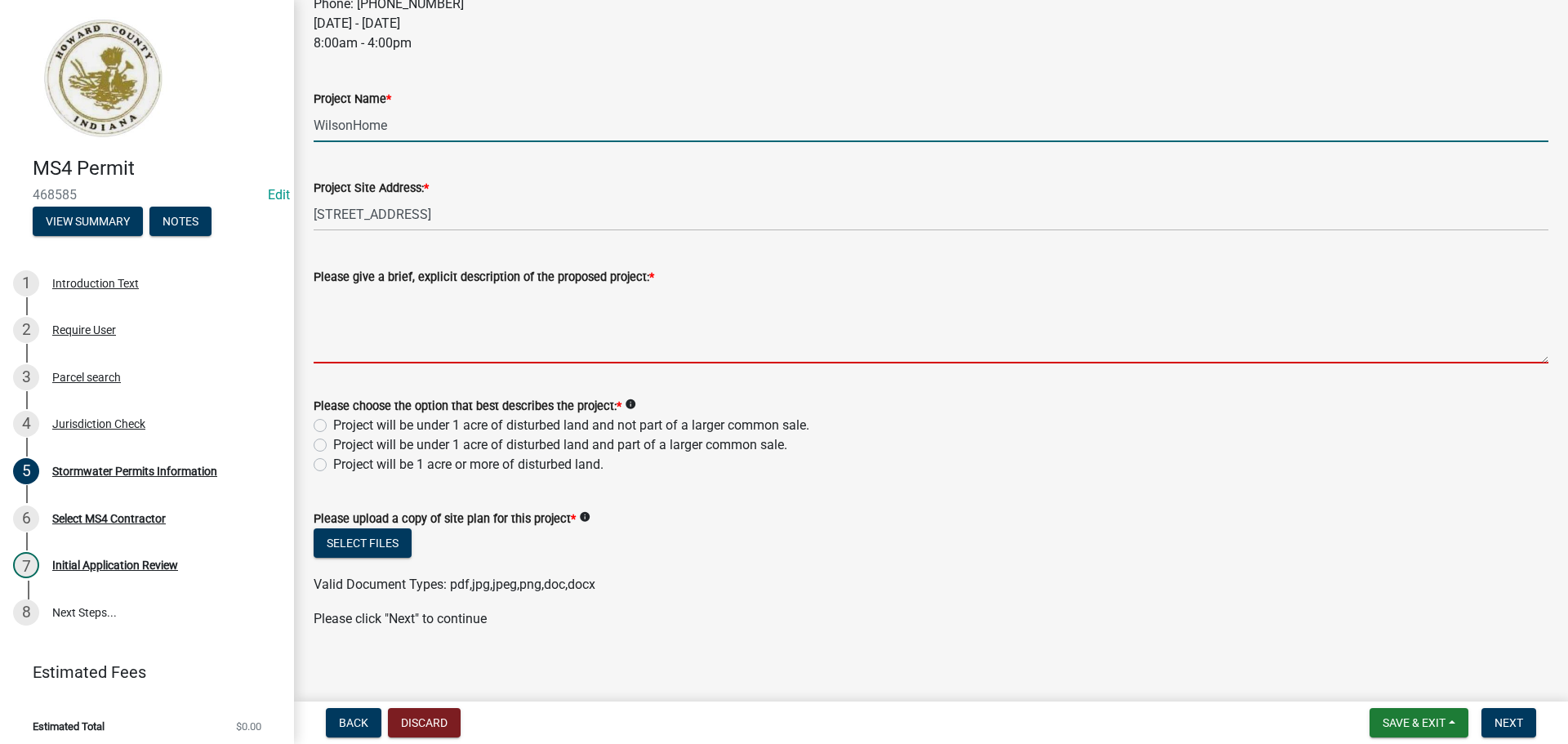
click at [546, 326] on textarea "Please give a brief, explicit description of the proposed project: *" at bounding box center [932, 325] width 1235 height 76
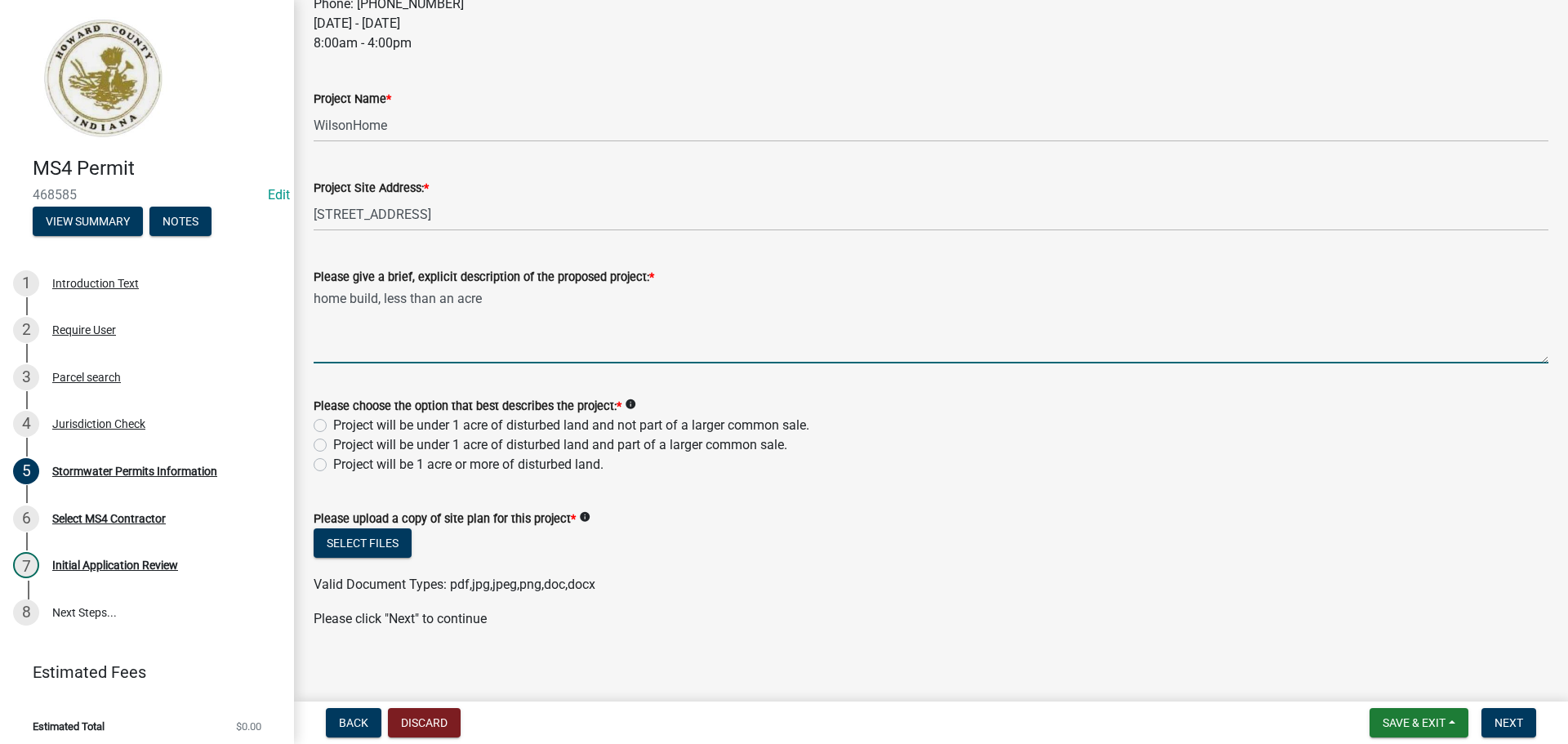
type textarea "home build, less than an acre"
click at [615, 426] on label "Project will be under 1 acre of disturbed land and not part of a larger common …" at bounding box center [571, 425] width 476 height 20
click at [344, 426] on input "Project will be under 1 acre of disturbed land and not part of a larger common …" at bounding box center [338, 420] width 10 height 10
radio input "true"
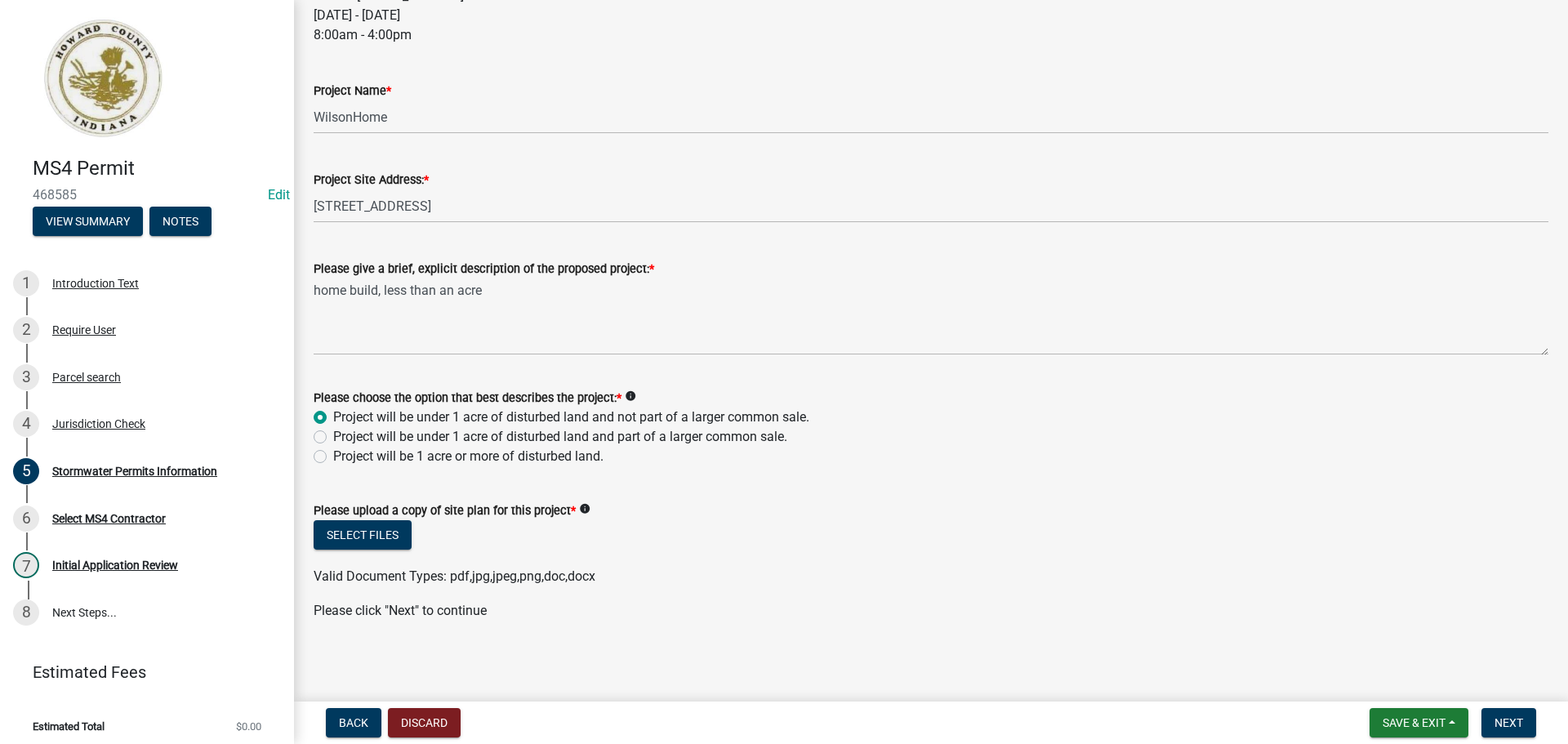
scroll to position [582, 0]
click at [355, 519] on button "Select files" at bounding box center [362, 533] width 98 height 30
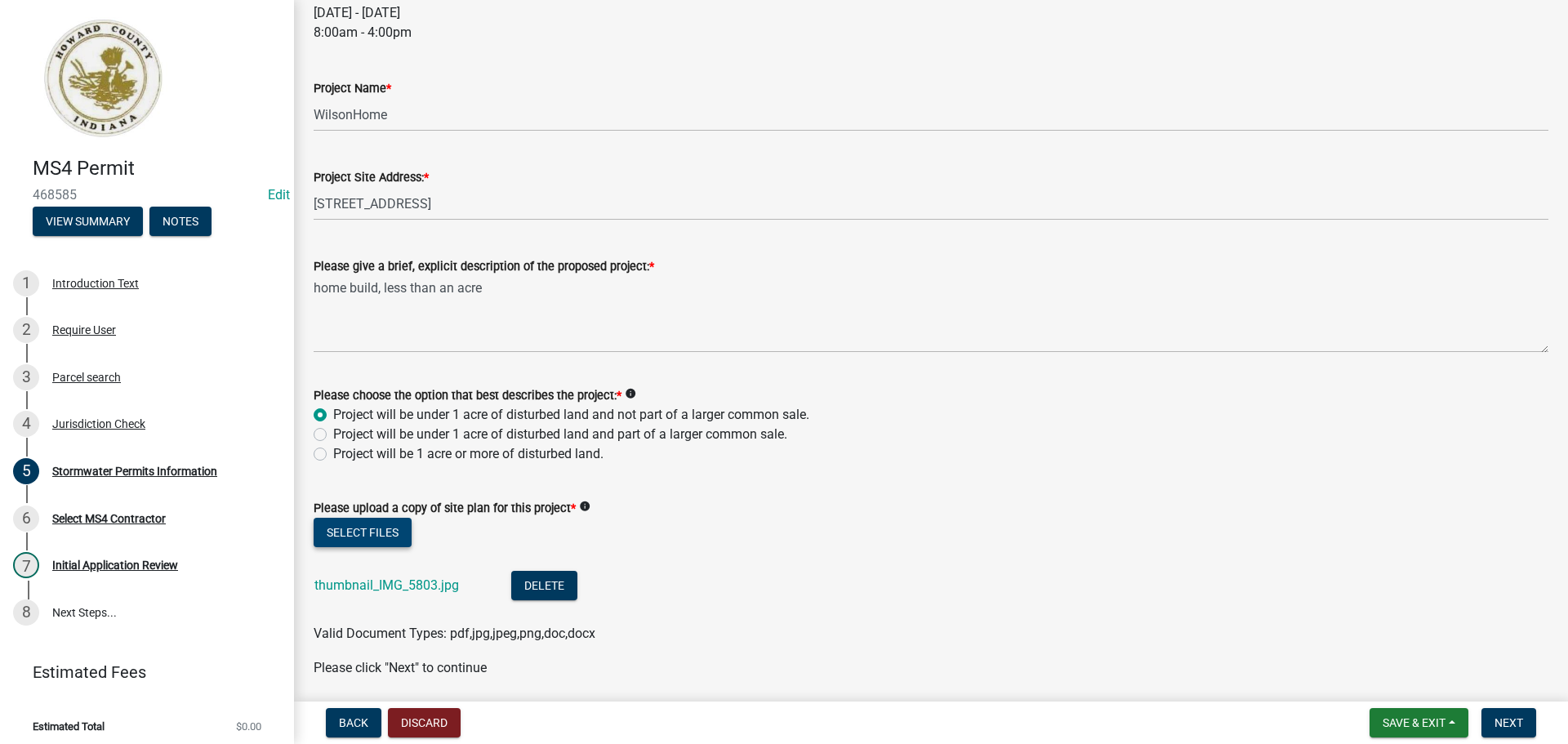
scroll to position [642, 0]
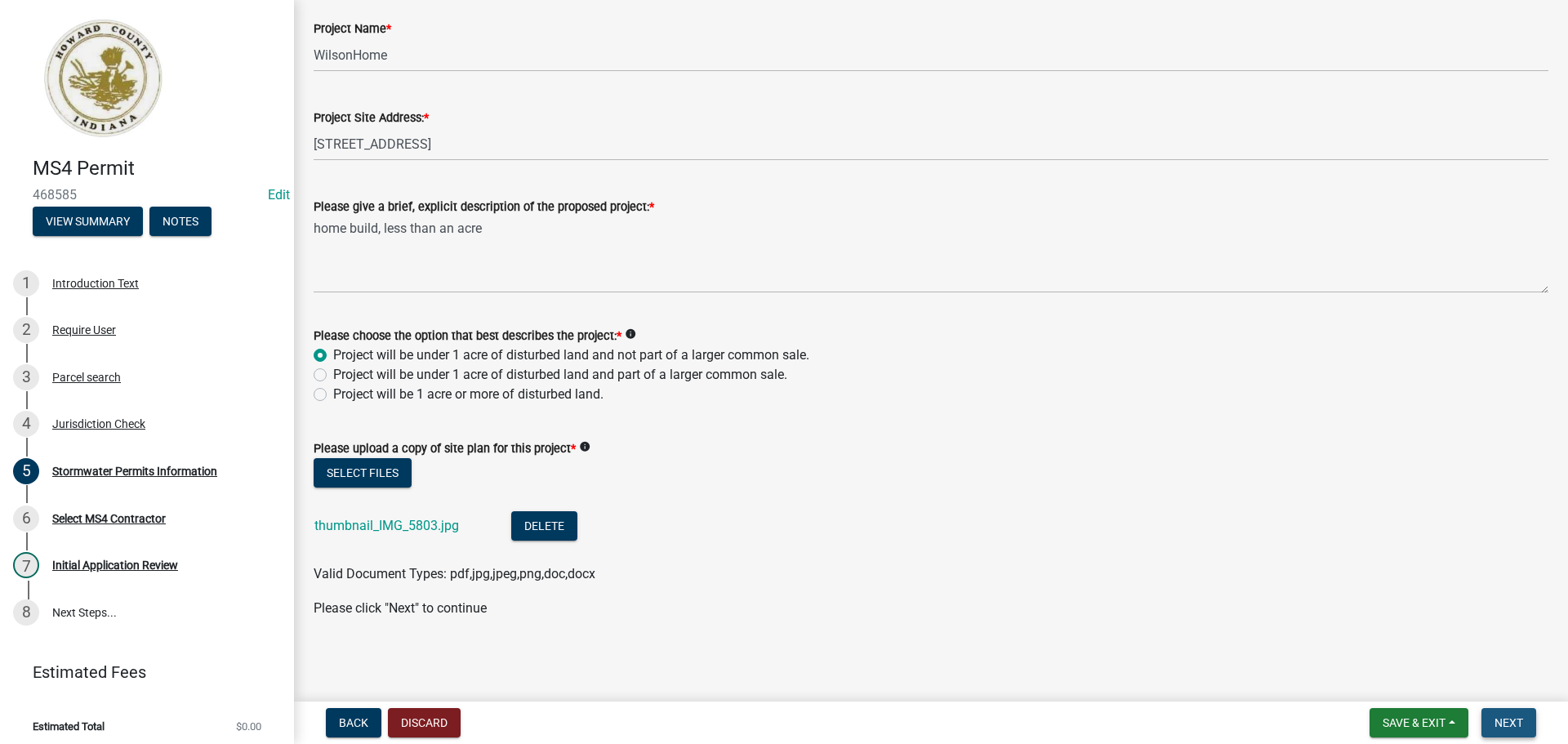
click at [1511, 729] on span "Next" at bounding box center [1509, 723] width 29 height 13
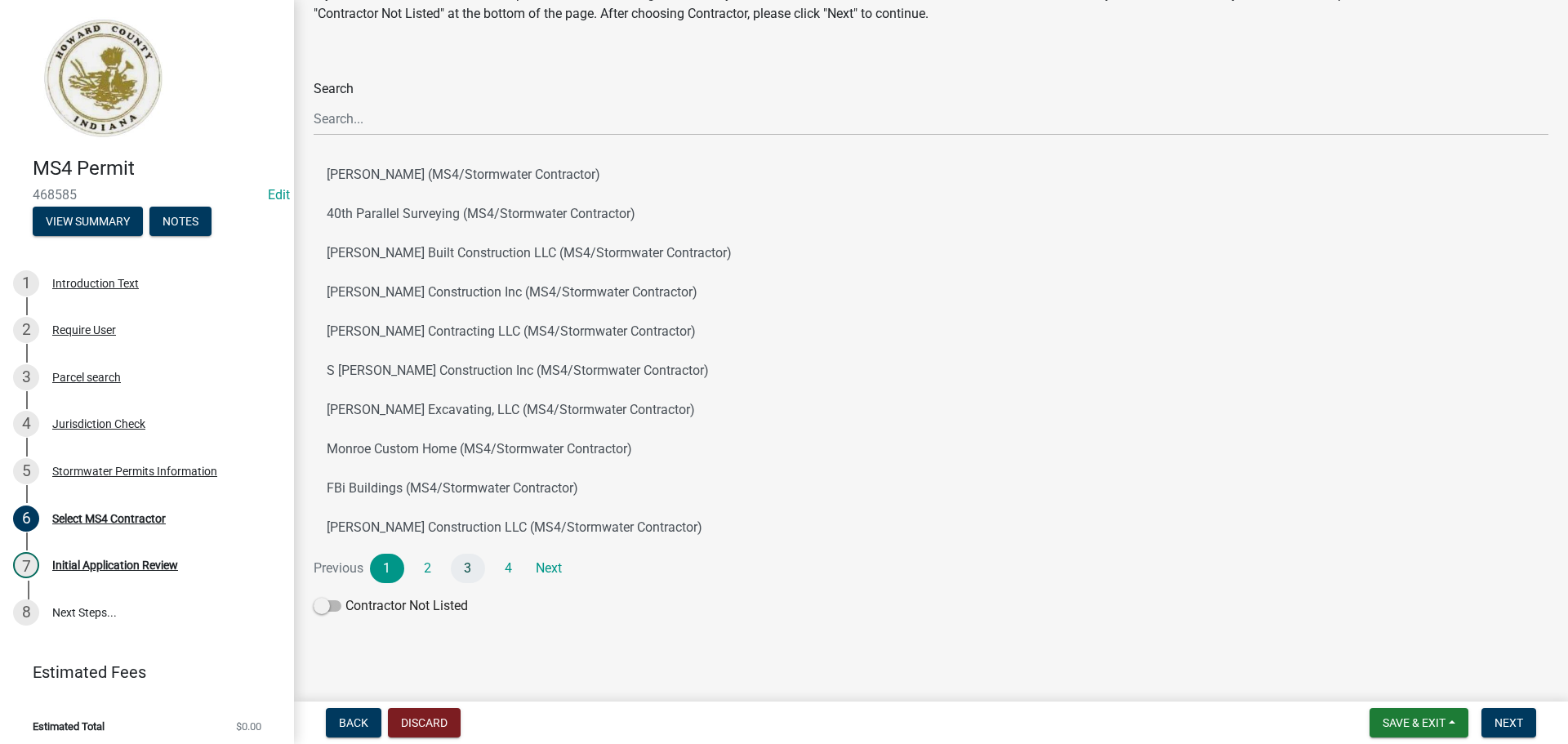
scroll to position [85, 0]
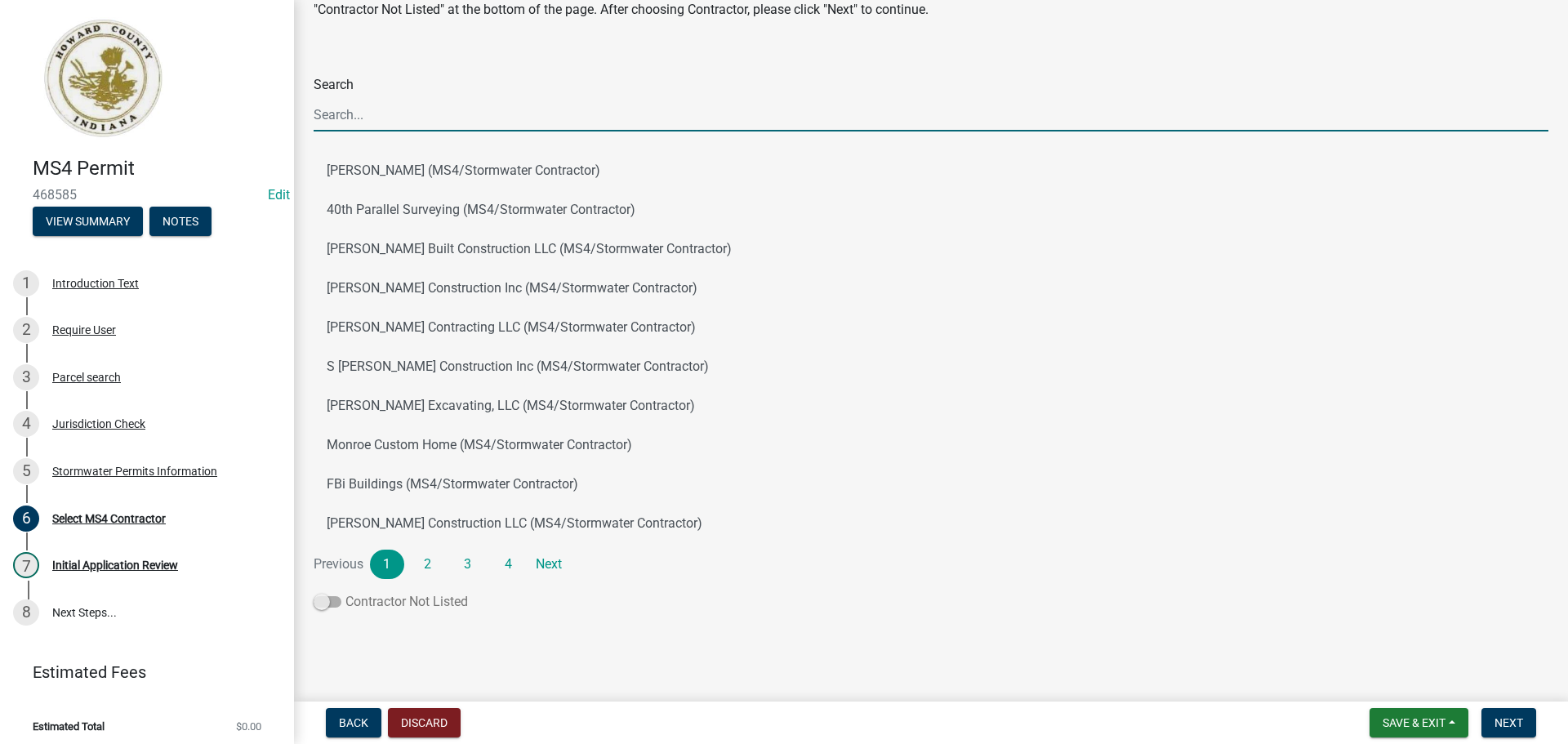
click at [331, 606] on span at bounding box center [328, 602] width 28 height 11
click at [346, 592] on input "Contractor Not Listed" at bounding box center [346, 592] width 0 height 0
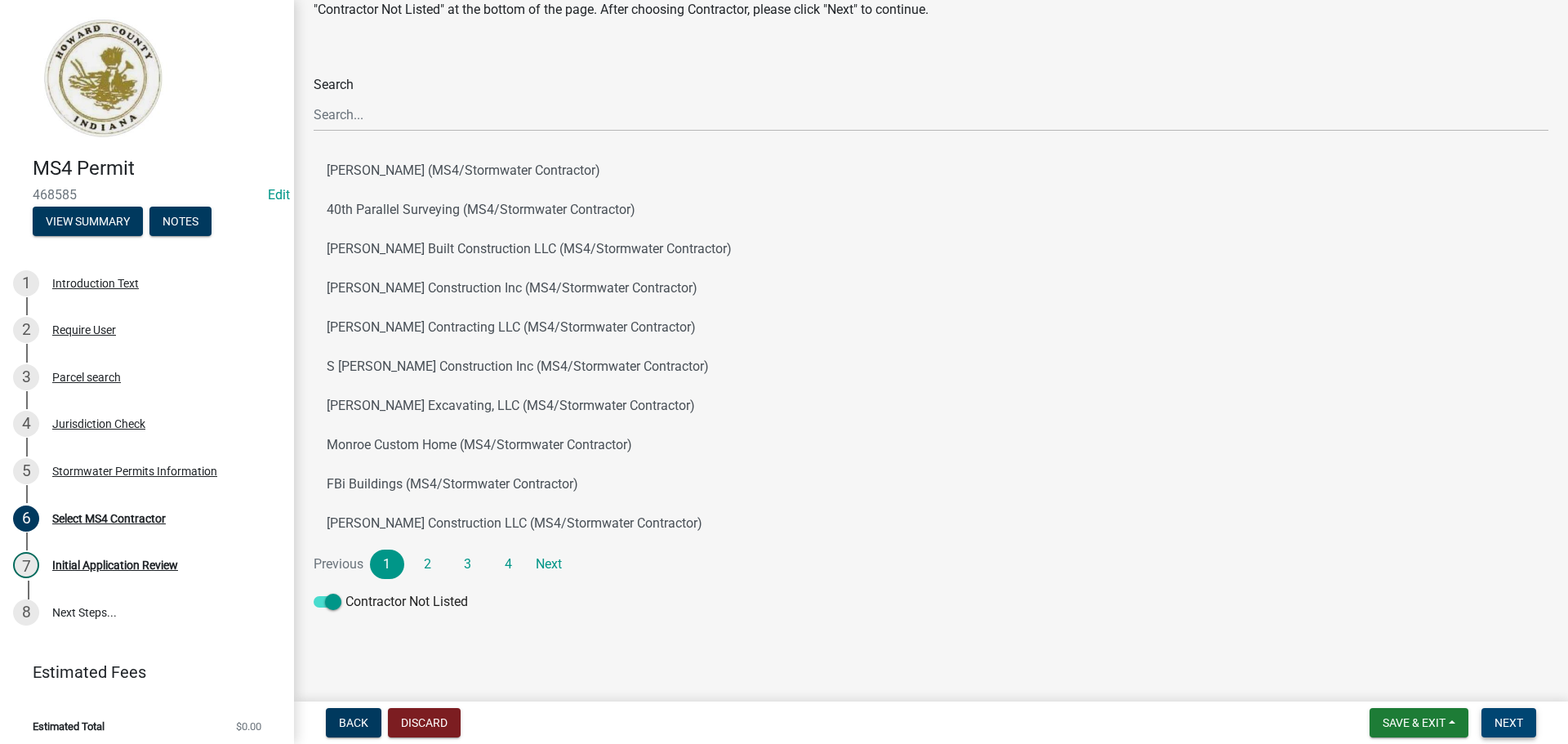
click at [1513, 718] on span "Next" at bounding box center [1509, 723] width 29 height 13
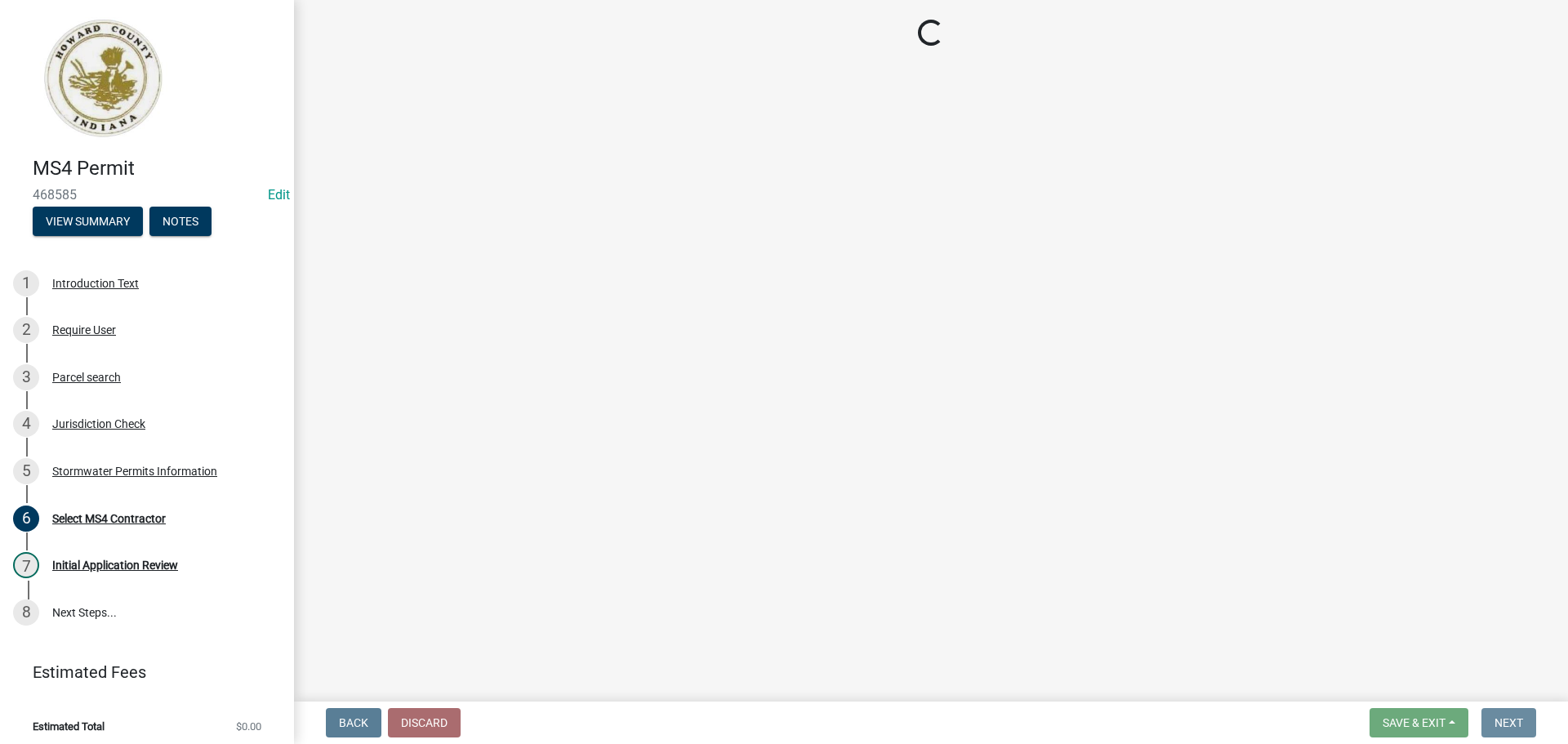
scroll to position [0, 0]
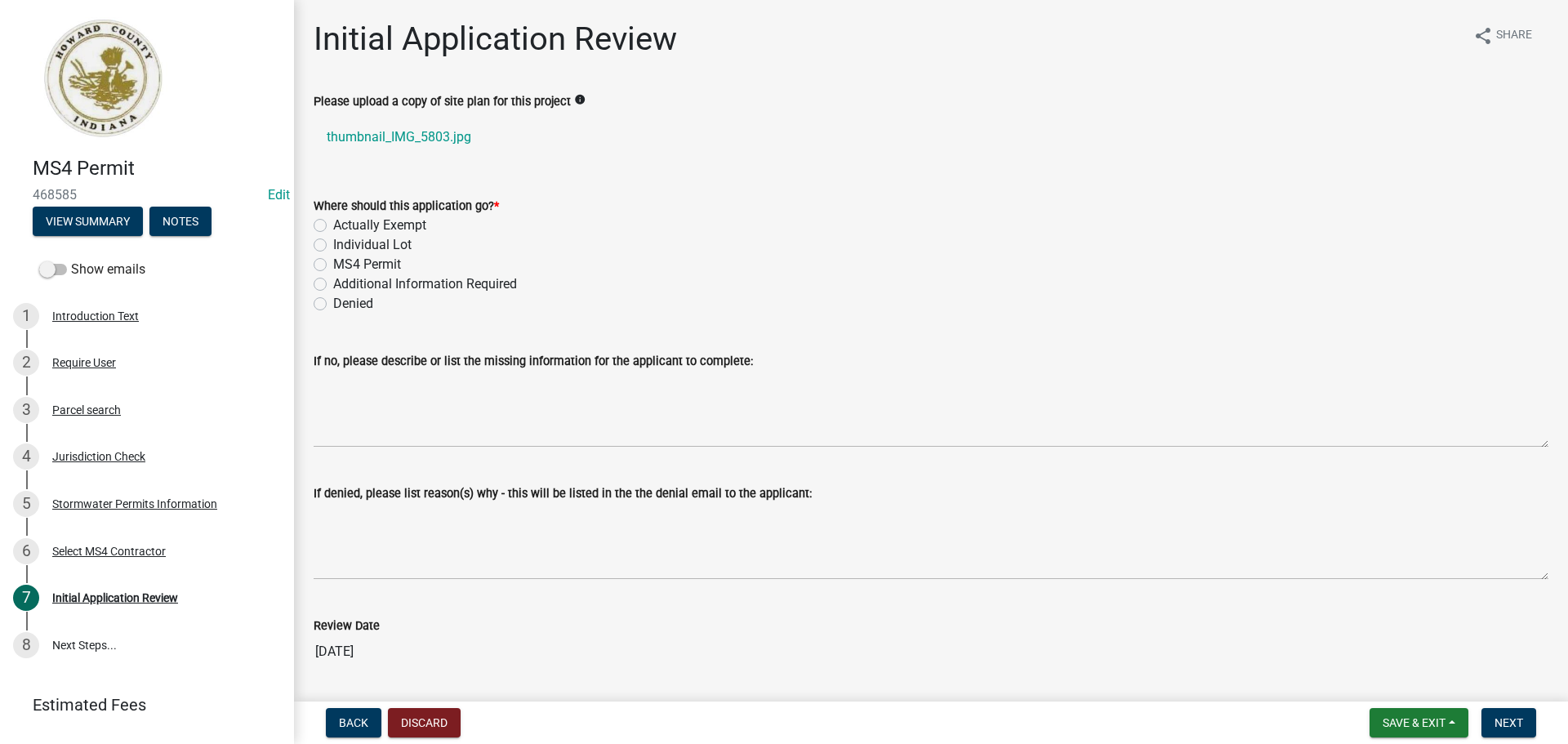
click at [348, 225] on label "Actually Exempt" at bounding box center [380, 224] width 93 height 20
click at [344, 225] on input "Actually Exempt" at bounding box center [338, 220] width 10 height 10
radio input "true"
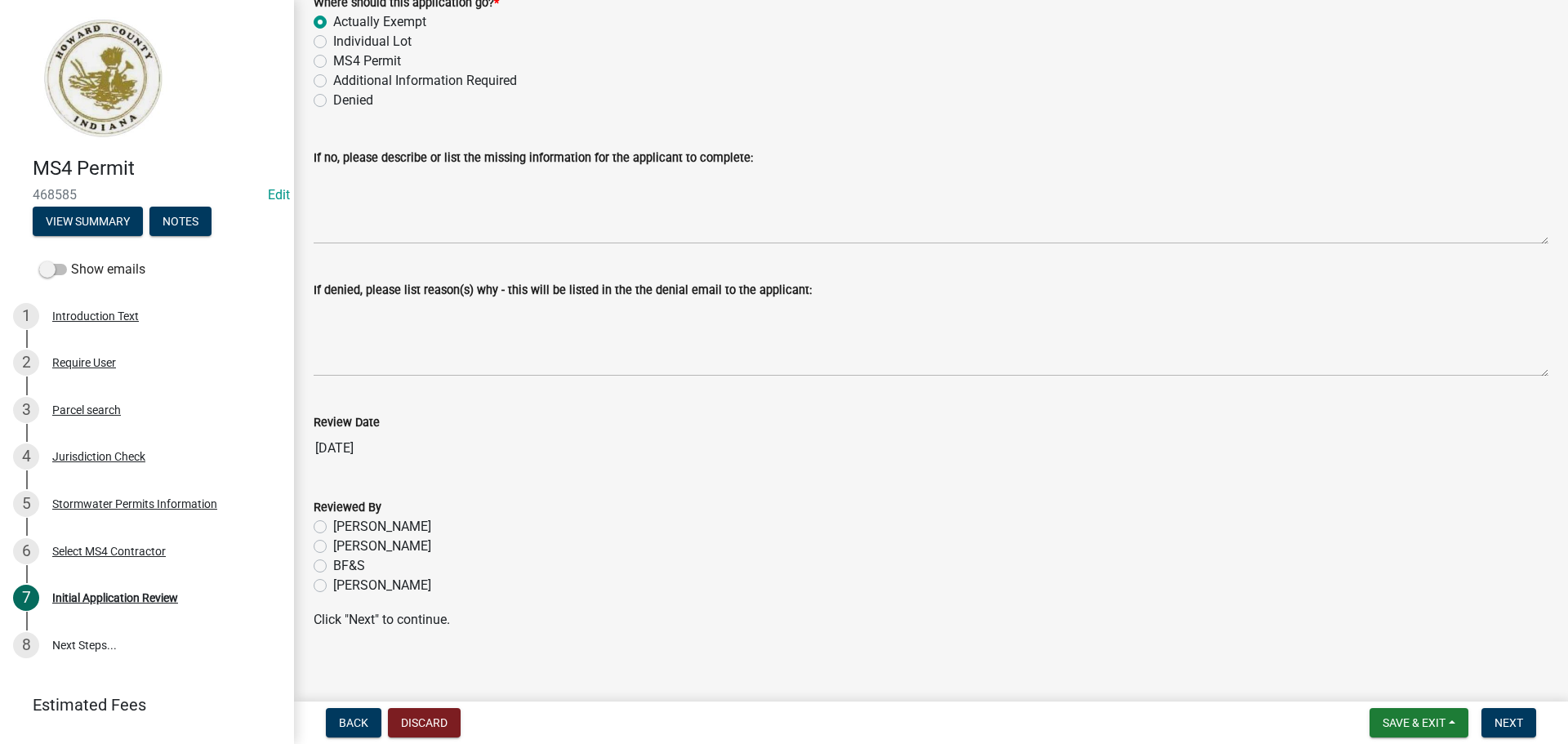
scroll to position [215, 0]
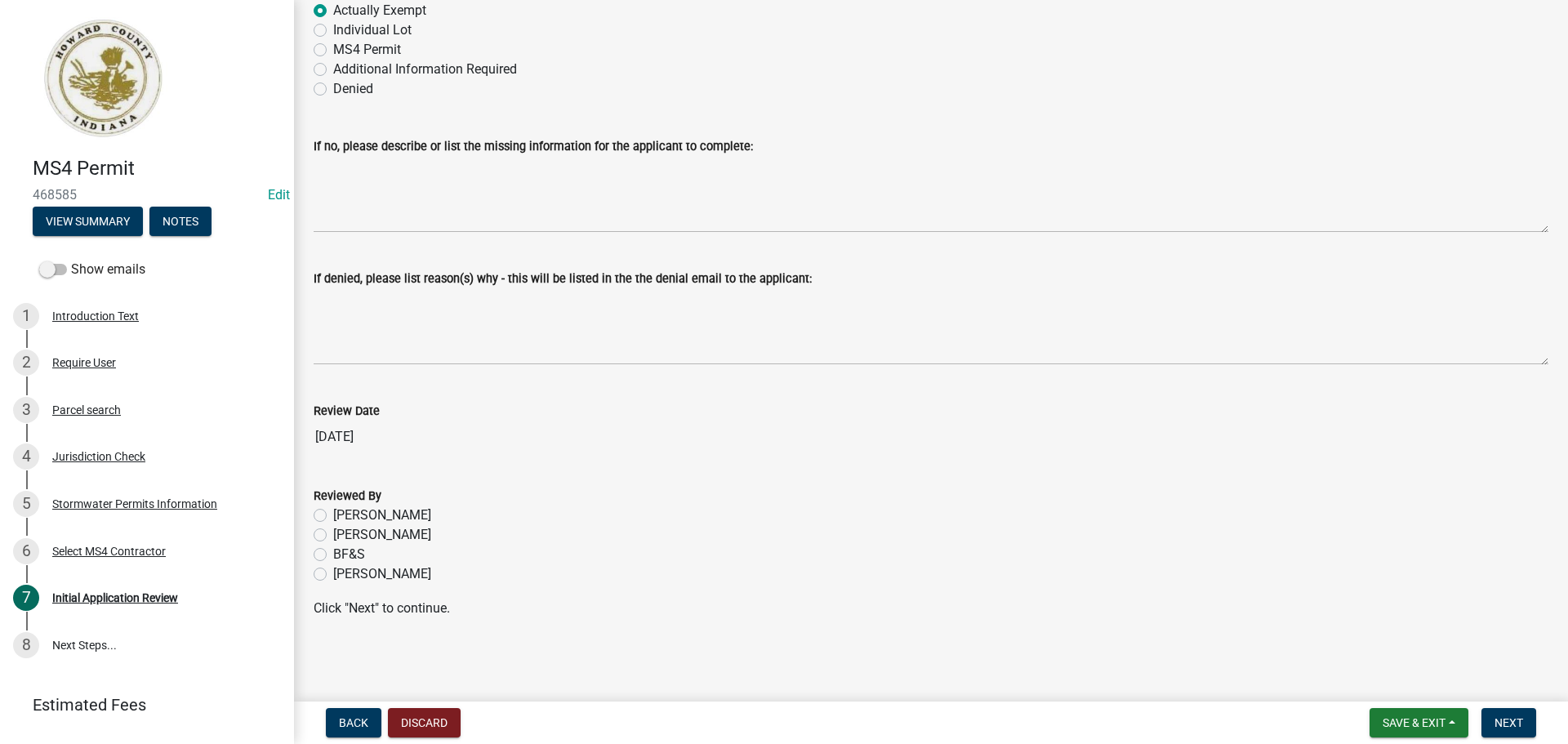
click at [380, 572] on label "[PERSON_NAME]" at bounding box center [382, 574] width 98 height 20
click at [344, 572] on input "[PERSON_NAME]" at bounding box center [338, 569] width 10 height 10
radio input "true"
click at [1523, 718] on span "Next" at bounding box center [1509, 723] width 29 height 13
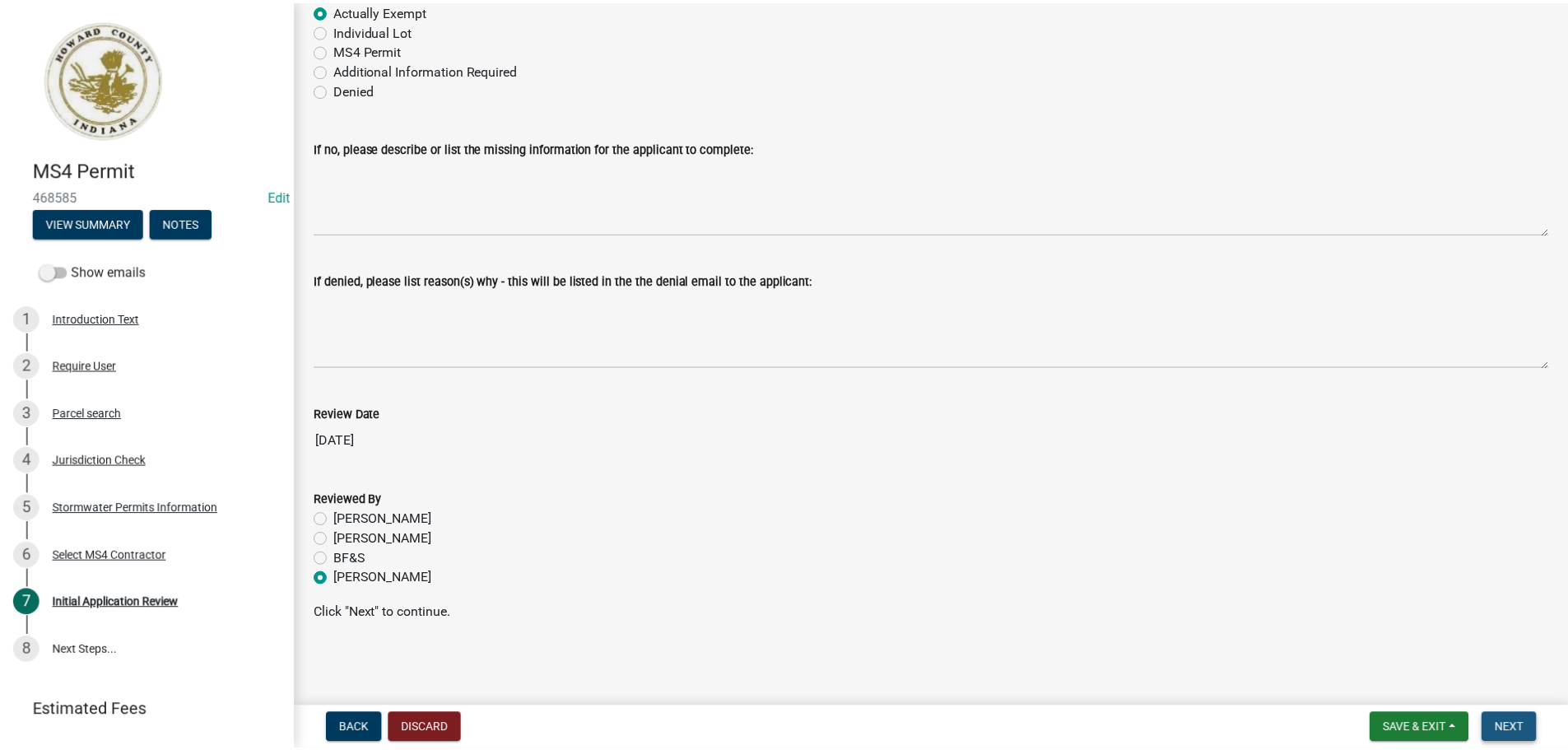
scroll to position [0, 0]
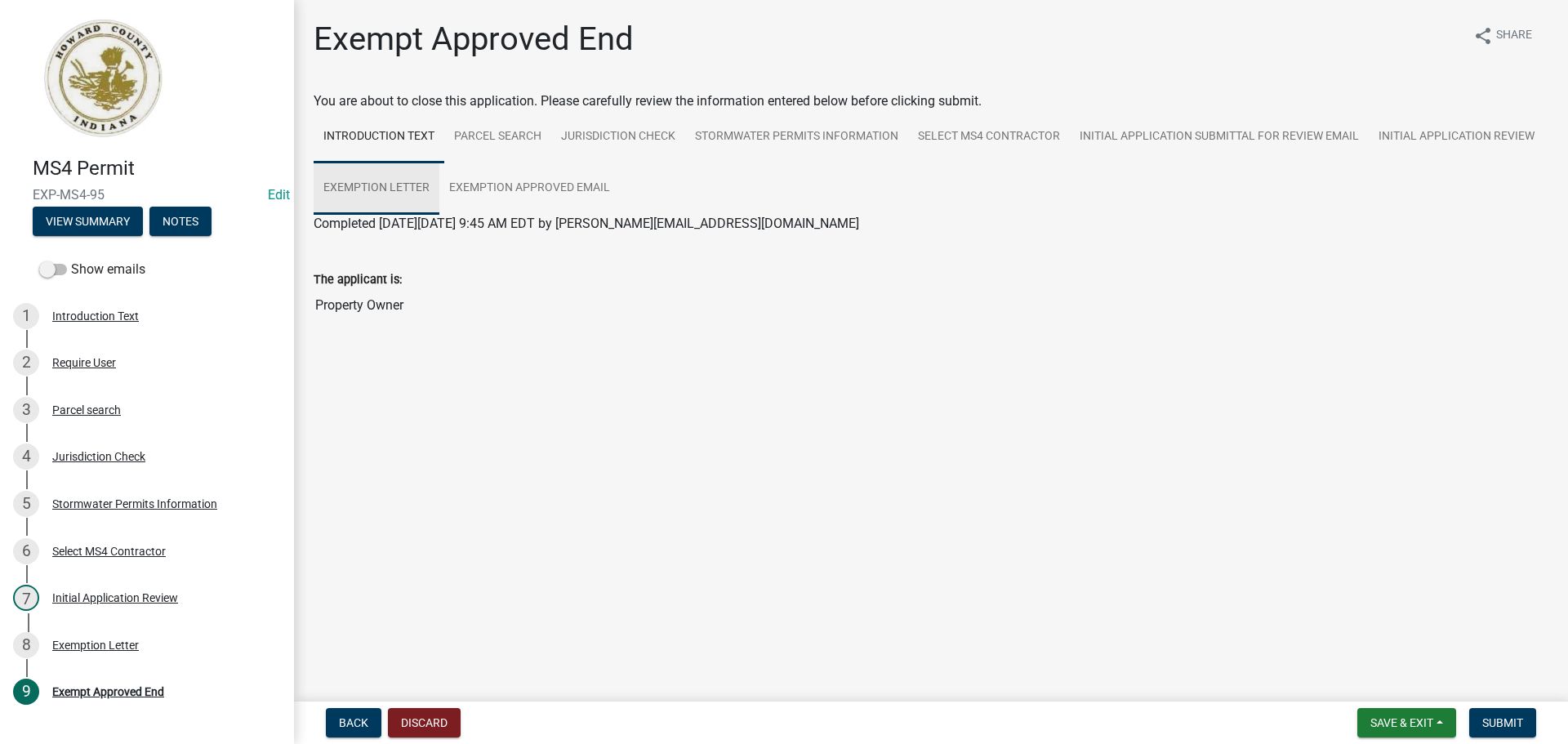
click at [396, 189] on link "Exemption Letter" at bounding box center [376, 188] width 126 height 52
click at [351, 241] on link "Exemption Letter" at bounding box center [362, 243] width 97 height 16
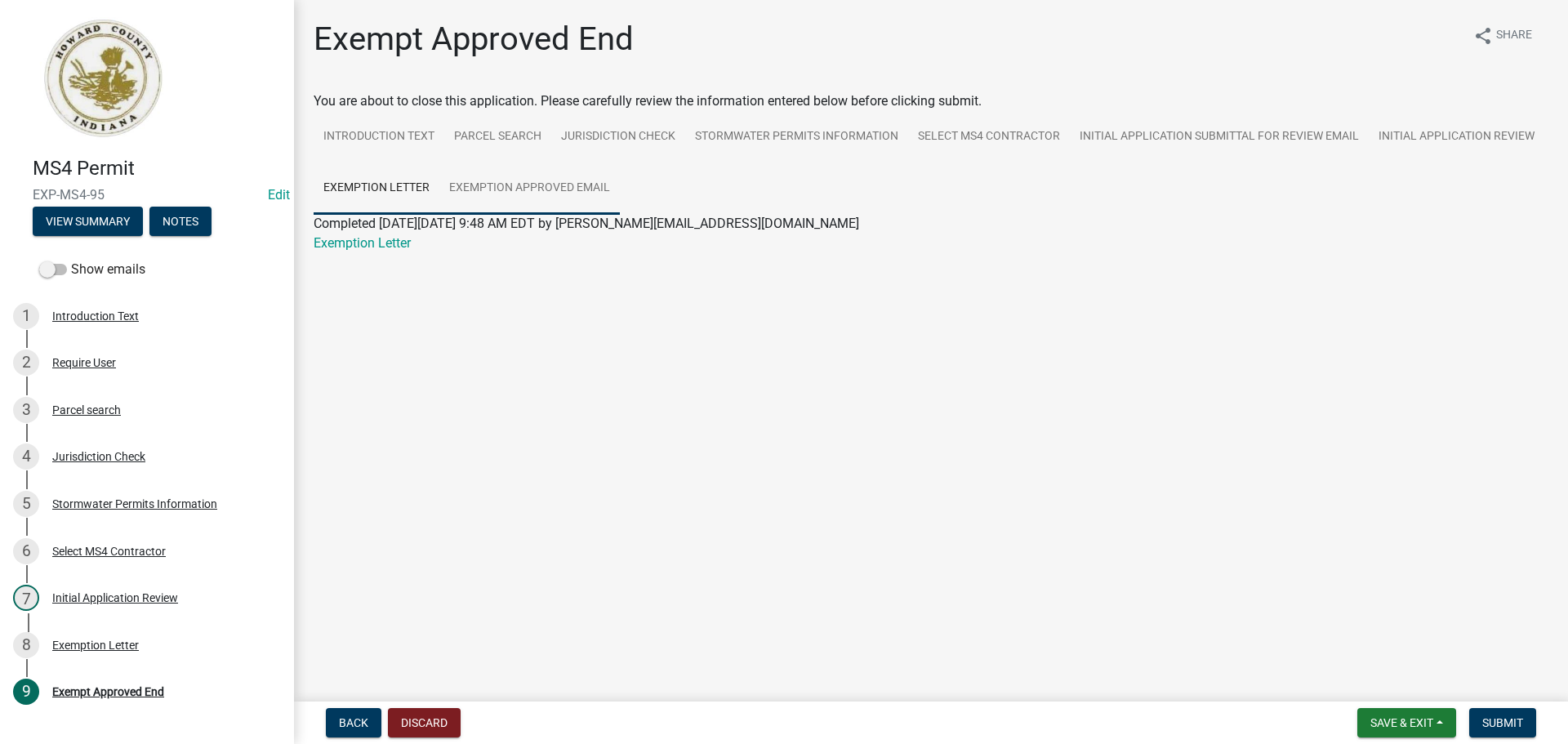
click at [545, 202] on link "Exemption Approved Email" at bounding box center [530, 188] width 181 height 52
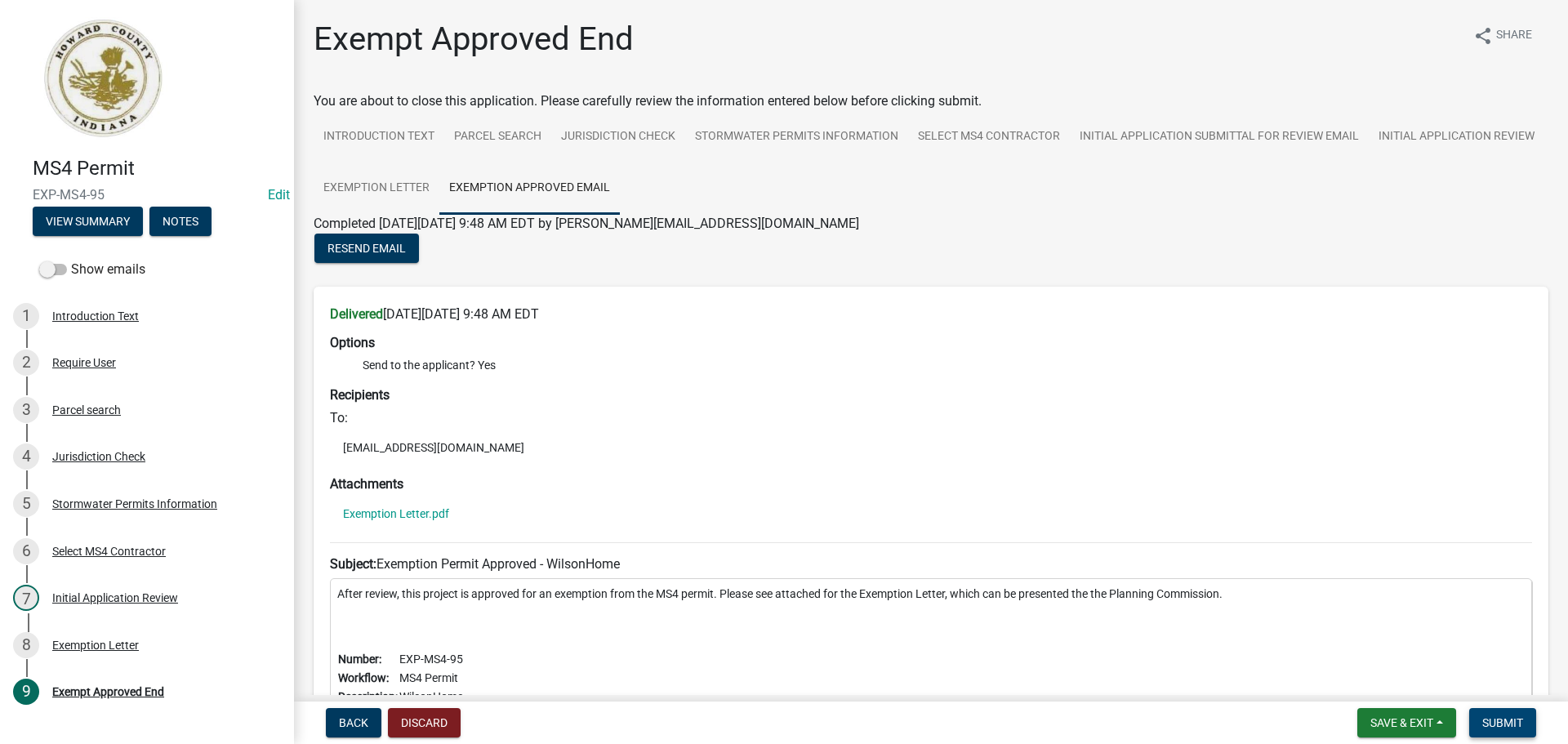
click at [1520, 713] on button "Submit" at bounding box center [1503, 723] width 67 height 30
